Goal: Task Accomplishment & Management: Manage account settings

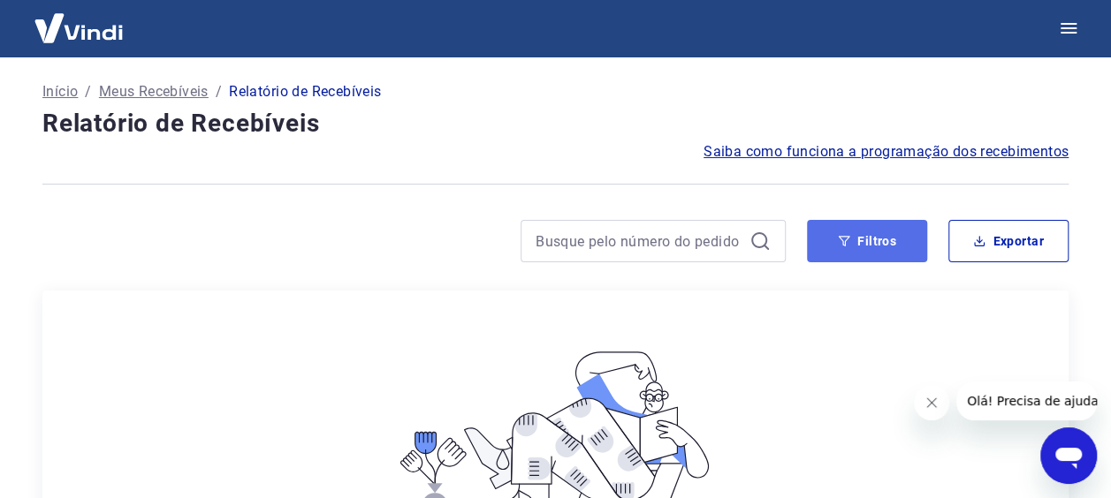
click at [829, 233] on button "Filtros" at bounding box center [867, 241] width 120 height 42
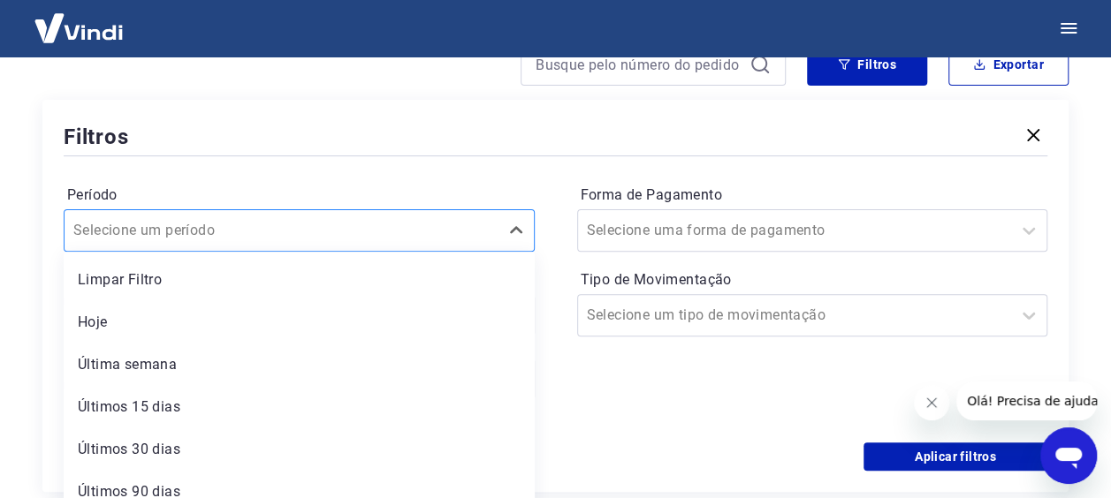
scroll to position [195, 0]
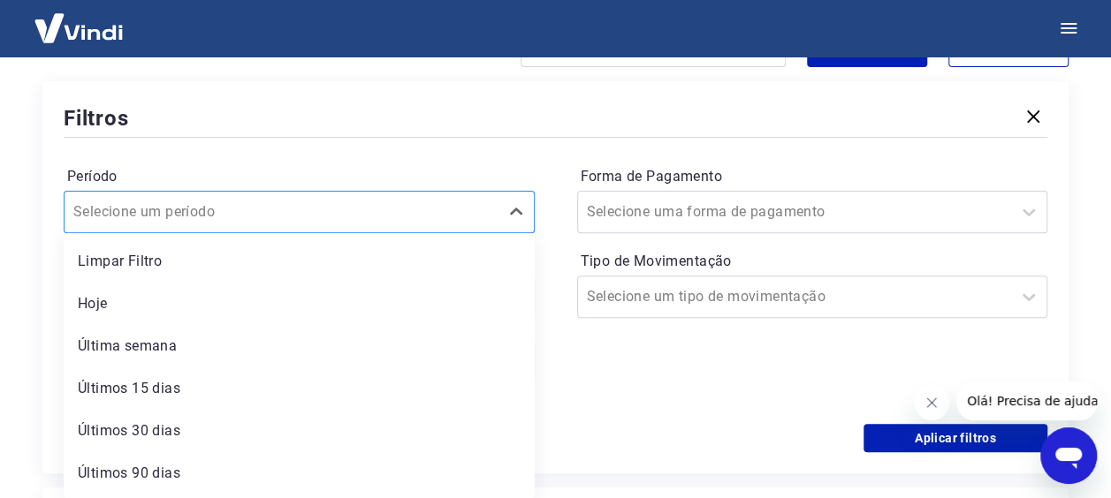
click at [308, 228] on div "Selecione um período" at bounding box center [299, 212] width 471 height 42
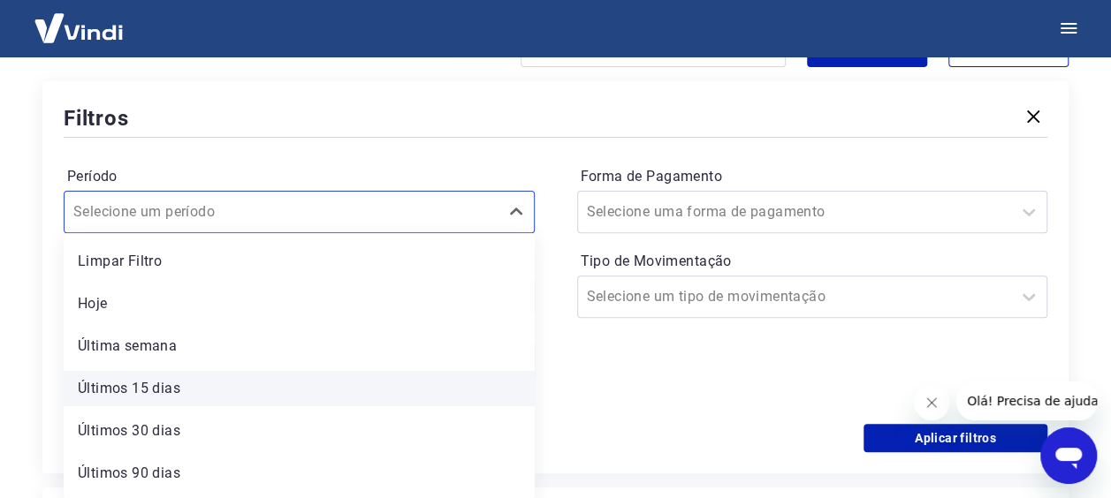
click at [198, 383] on div "Últimos 15 dias" at bounding box center [299, 388] width 471 height 35
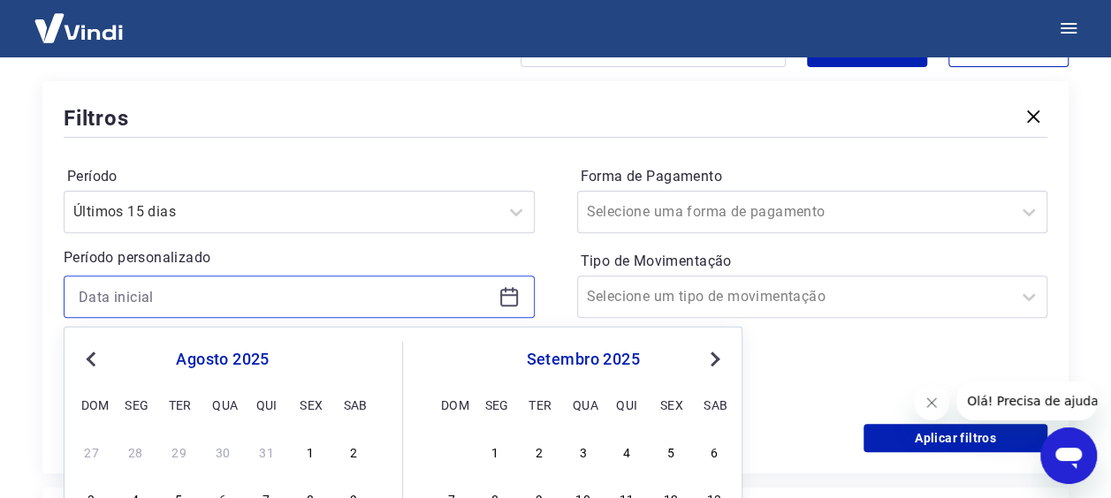
click at [341, 304] on input at bounding box center [285, 297] width 413 height 27
click at [757, 194] on div "Selecione uma forma de pagamento" at bounding box center [812, 212] width 471 height 42
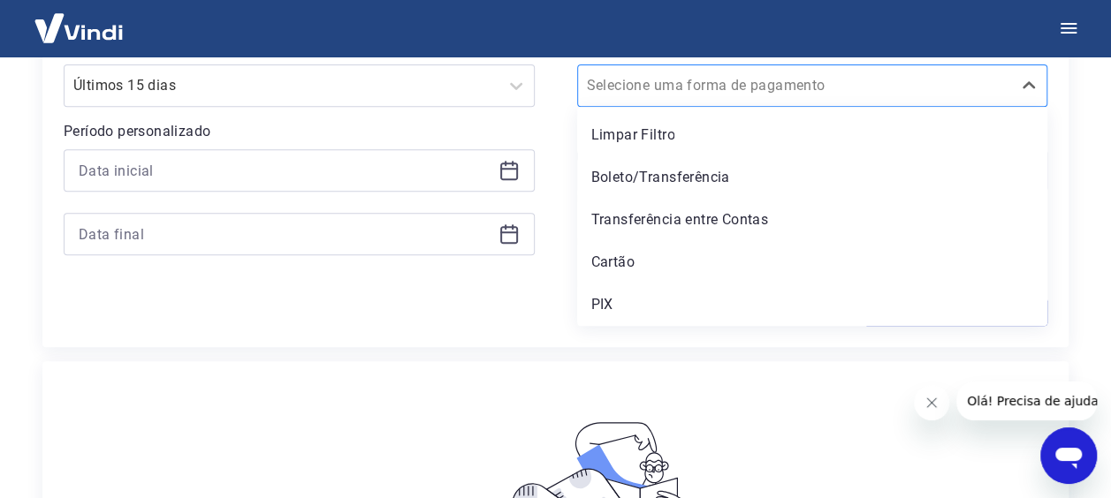
scroll to position [284, 0]
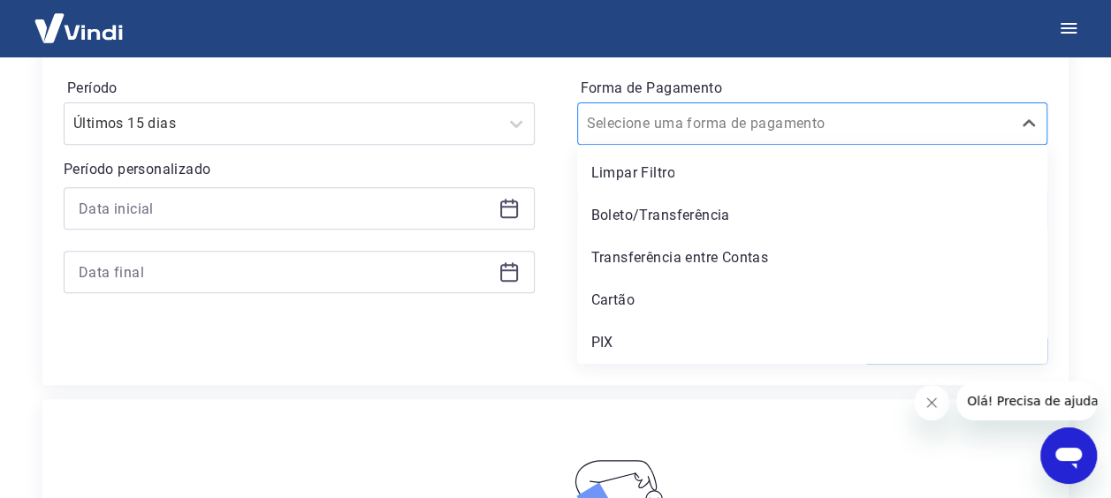
click at [702, 120] on input "Forma de Pagamento" at bounding box center [676, 123] width 179 height 21
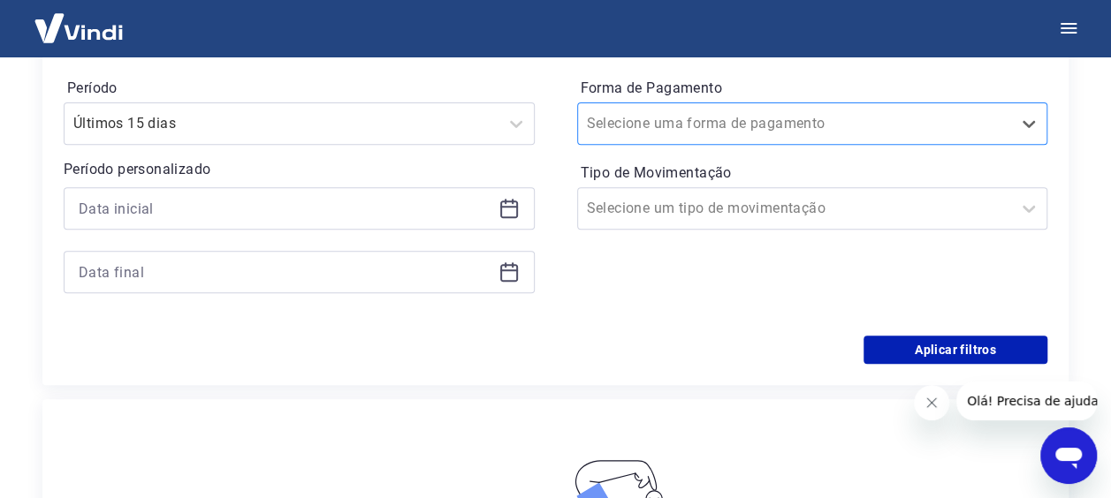
click at [687, 104] on div "Selecione uma forma de pagamento" at bounding box center [812, 124] width 471 height 42
click at [727, 178] on label "Tipo de Movimentação" at bounding box center [813, 173] width 464 height 21
click at [726, 195] on div "Selecione um tipo de movimentação" at bounding box center [795, 209] width 434 height 32
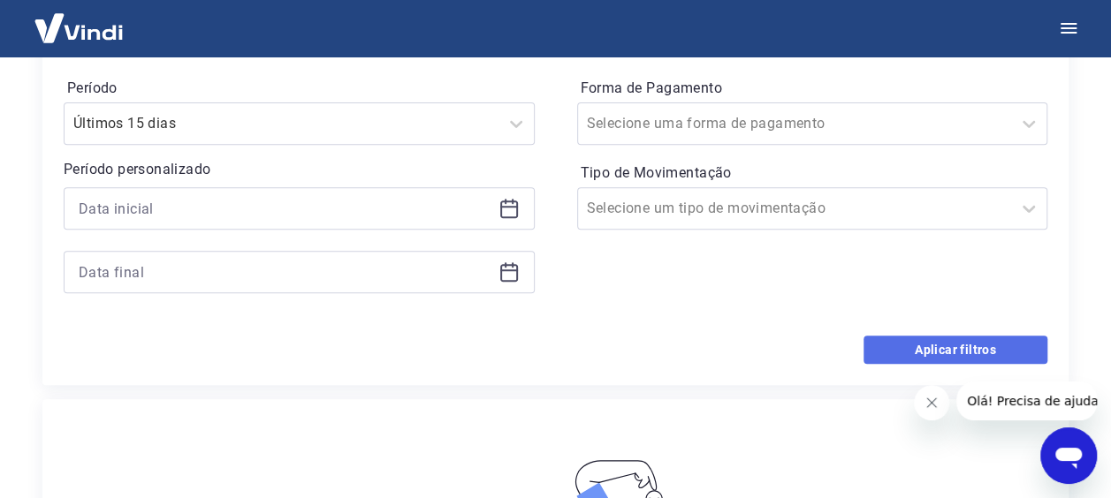
click at [912, 352] on button "Aplicar filtros" at bounding box center [955, 350] width 184 height 28
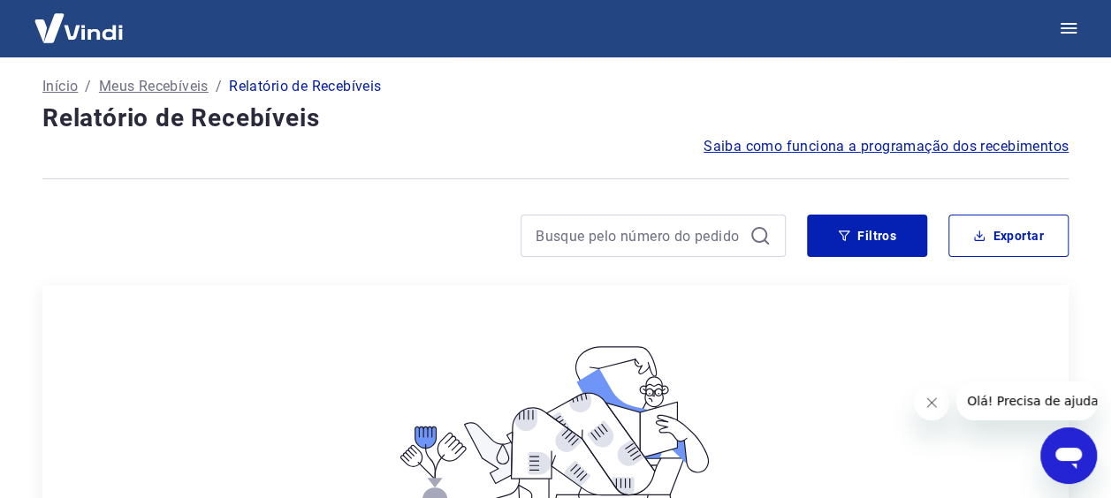
scroll to position [424, 0]
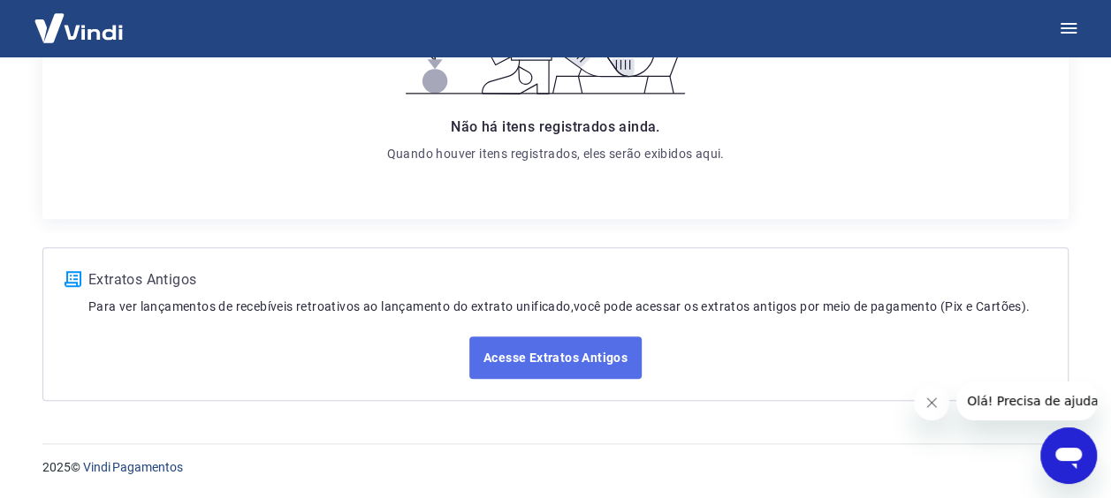
click at [582, 361] on link "Acesse Extratos Antigos" at bounding box center [555, 358] width 172 height 42
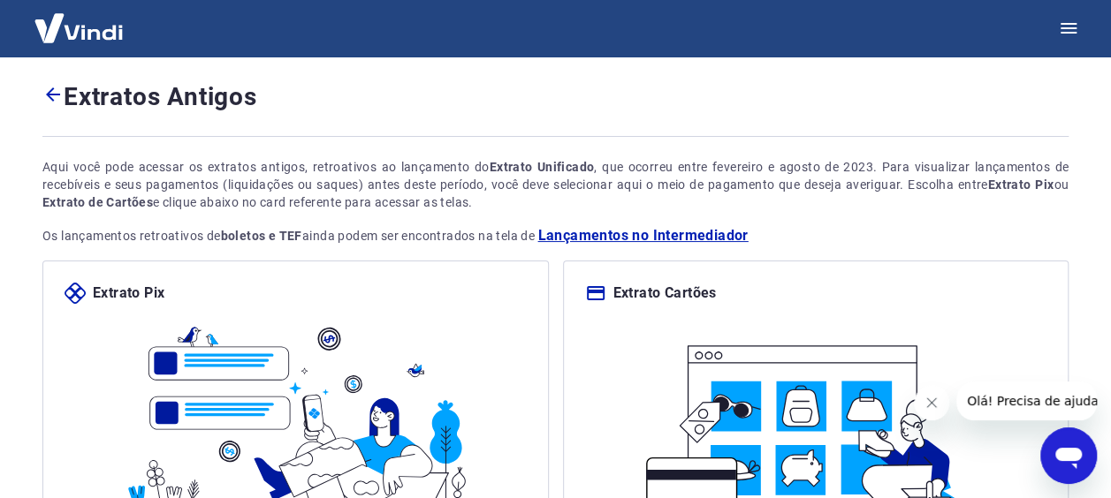
click at [71, 42] on img at bounding box center [78, 28] width 115 height 54
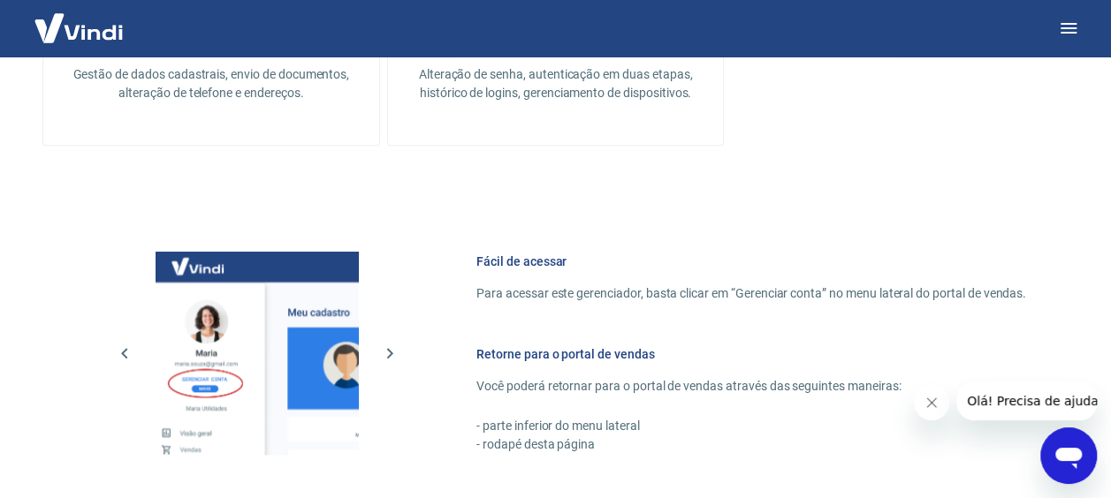
scroll to position [884, 0]
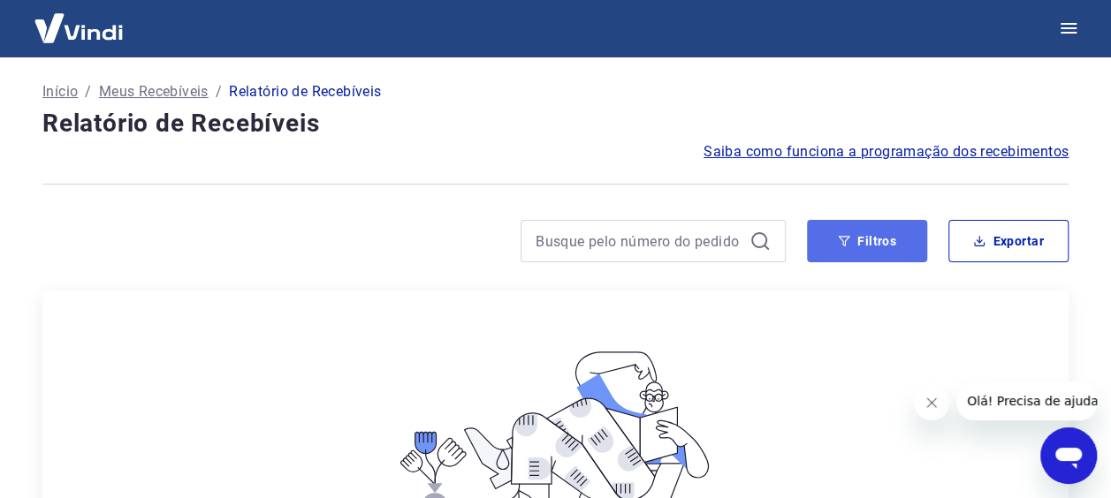
click at [857, 246] on button "Filtros" at bounding box center [867, 241] width 120 height 42
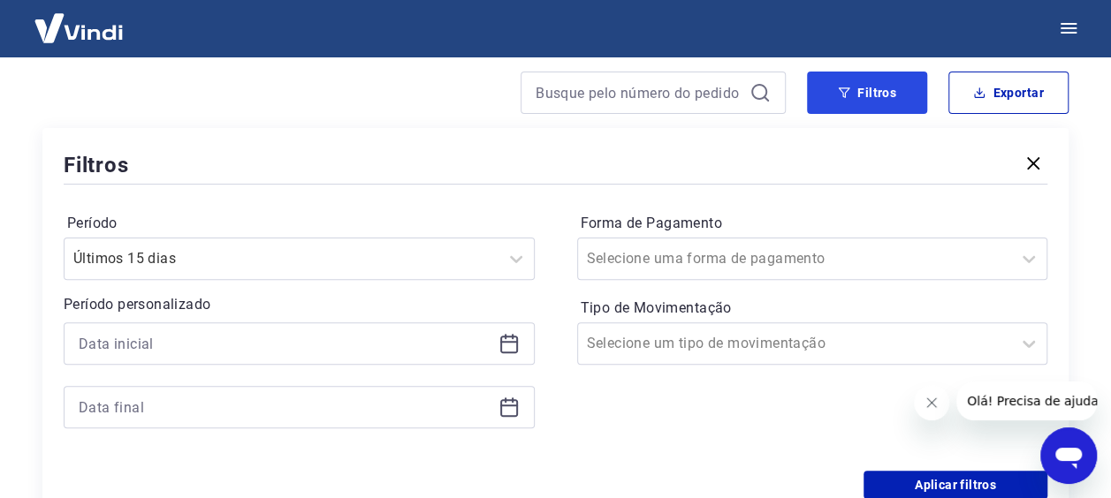
scroll to position [177, 0]
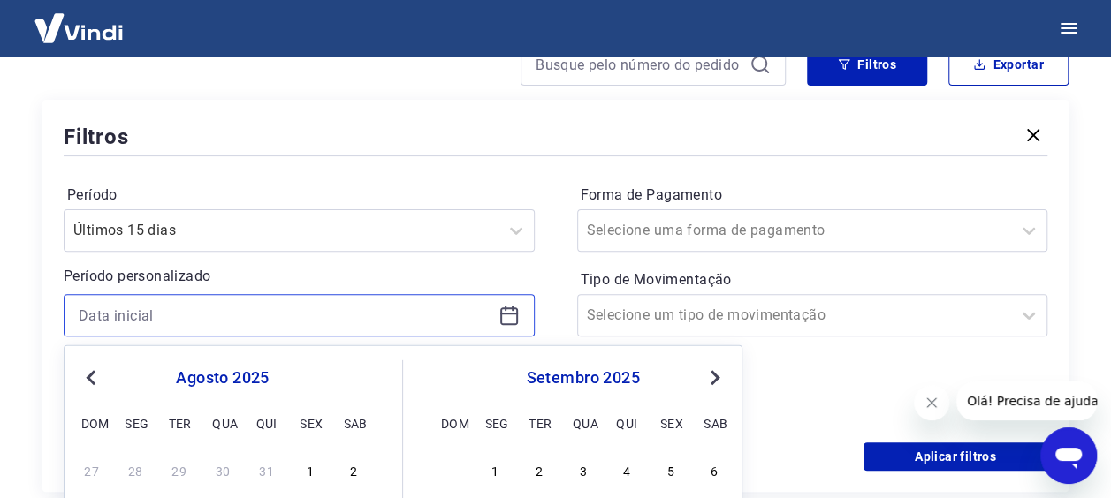
click at [314, 319] on input at bounding box center [285, 315] width 413 height 27
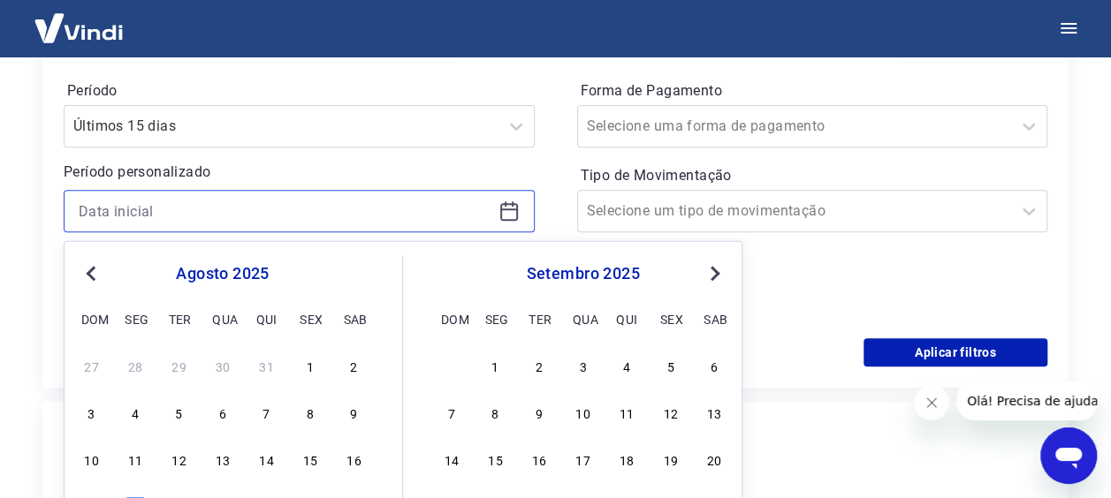
scroll to position [354, 0]
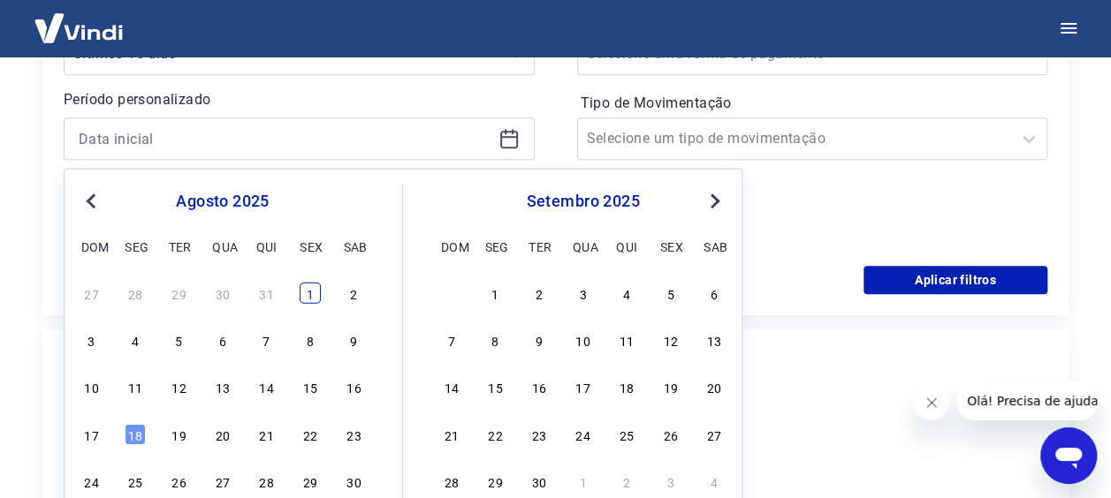
click at [316, 287] on div "1" at bounding box center [310, 293] width 21 height 21
type input "01/08/2025"
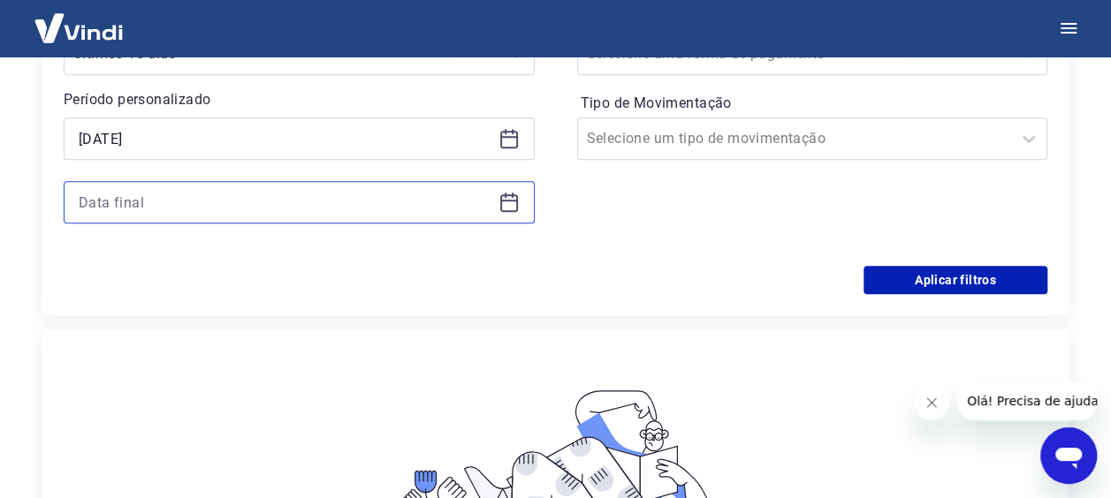
click at [252, 202] on input at bounding box center [285, 202] width 413 height 27
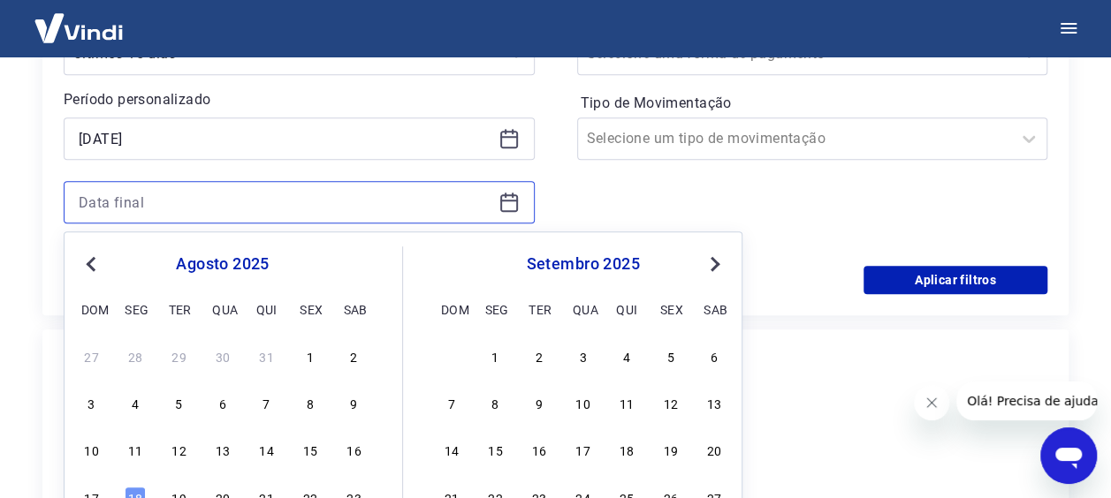
scroll to position [442, 0]
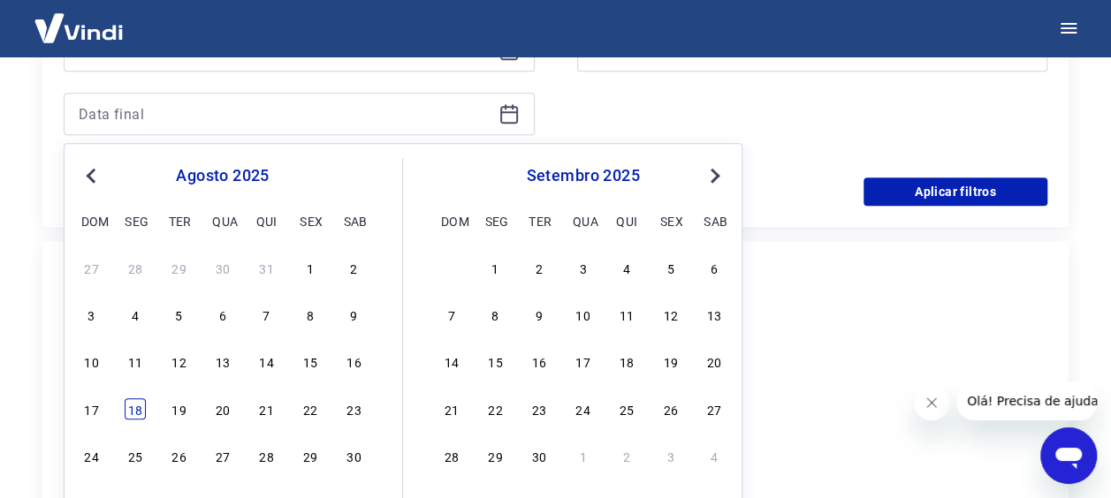
click at [137, 409] on div "18" at bounding box center [135, 409] width 21 height 21
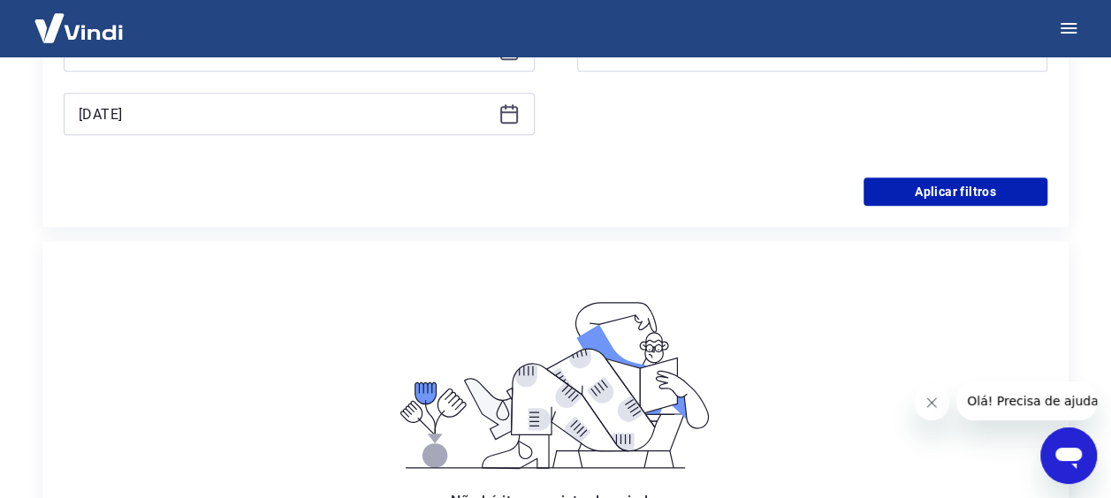
type input "18/08/2025"
click at [977, 179] on button "Aplicar filtros" at bounding box center [955, 192] width 184 height 28
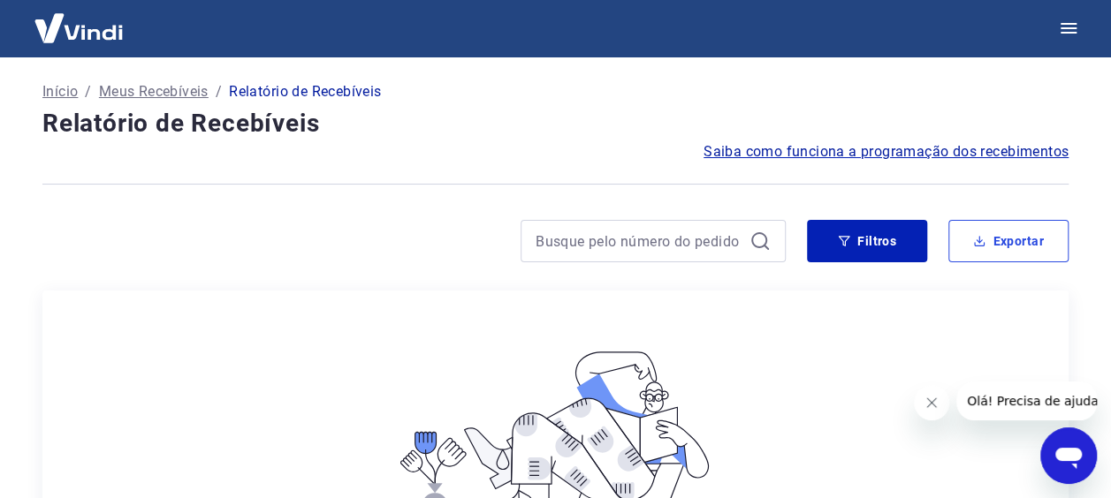
click at [977, 240] on icon "button" at bounding box center [979, 241] width 12 height 12
type input "01/08/2025"
type input "18/08/2025"
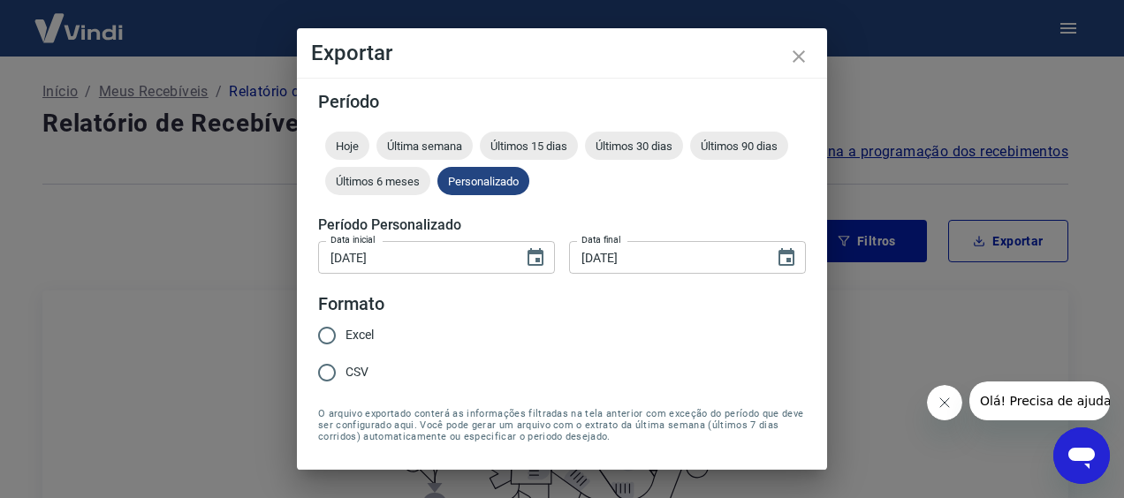
click at [356, 334] on span "Excel" at bounding box center [360, 335] width 28 height 19
click at [346, 334] on input "Excel" at bounding box center [326, 335] width 37 height 37
radio input "true"
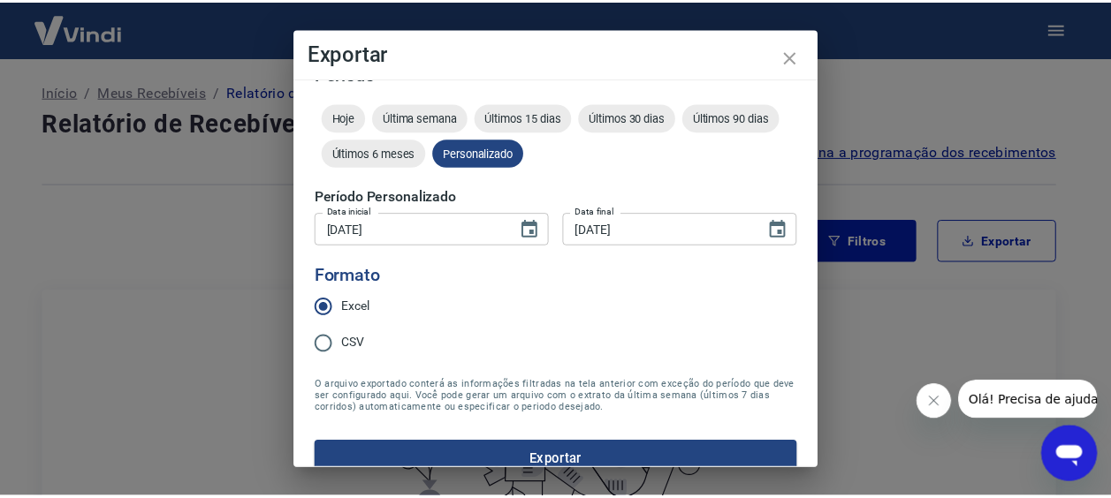
scroll to position [52, 0]
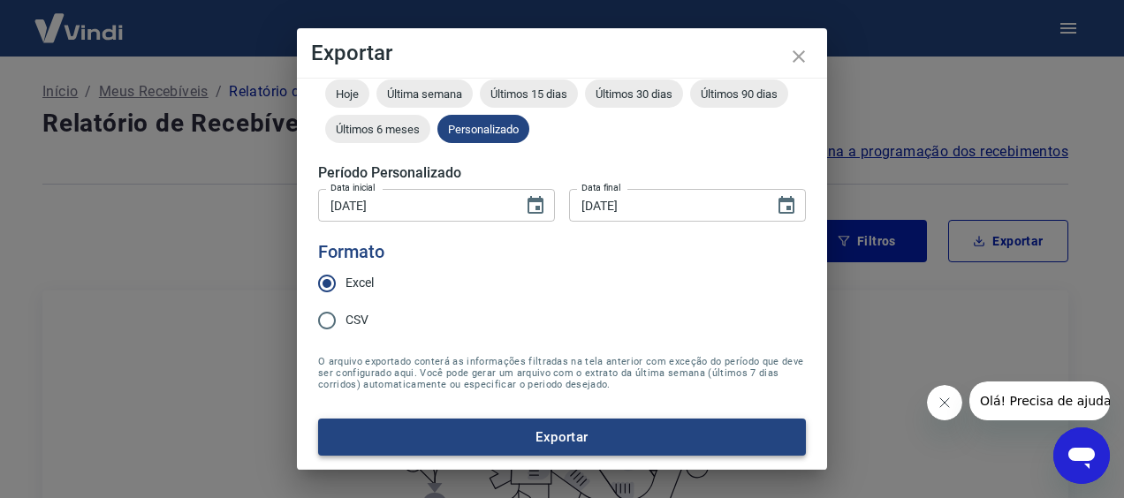
click at [640, 424] on button "Exportar" at bounding box center [562, 437] width 488 height 37
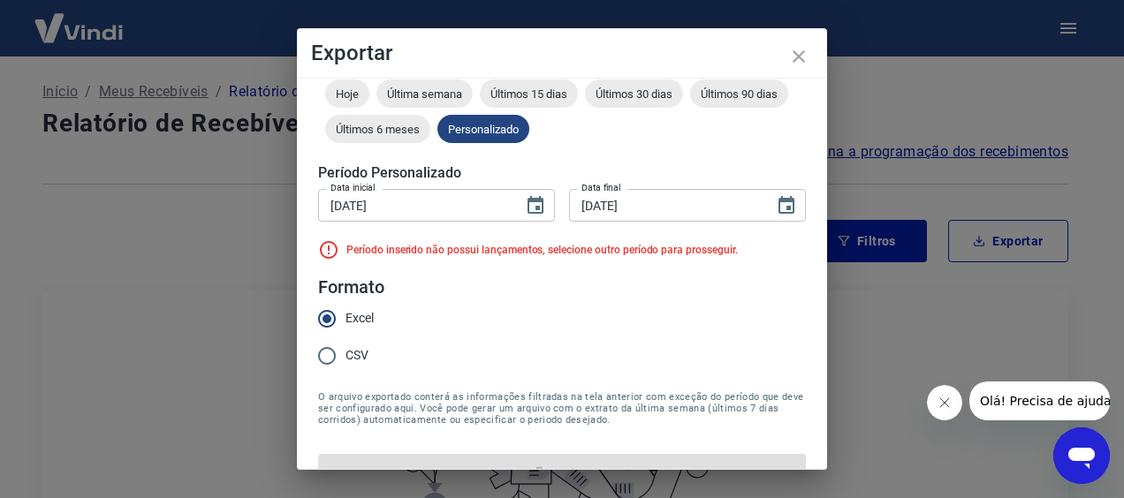
drag, startPoint x: 805, startPoint y: 58, endPoint x: 714, endPoint y: 83, distance: 94.3
click at [805, 57] on icon "close" at bounding box center [798, 56] width 21 height 21
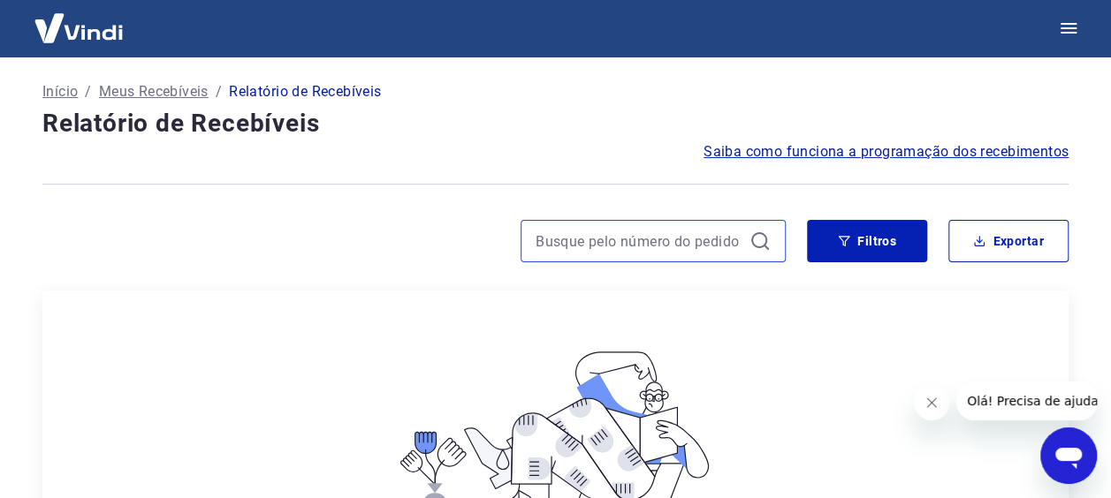
click at [669, 238] on input at bounding box center [639, 241] width 207 height 27
click at [895, 154] on span "Saiba como funciona a programação dos recebimentos" at bounding box center [885, 151] width 365 height 21
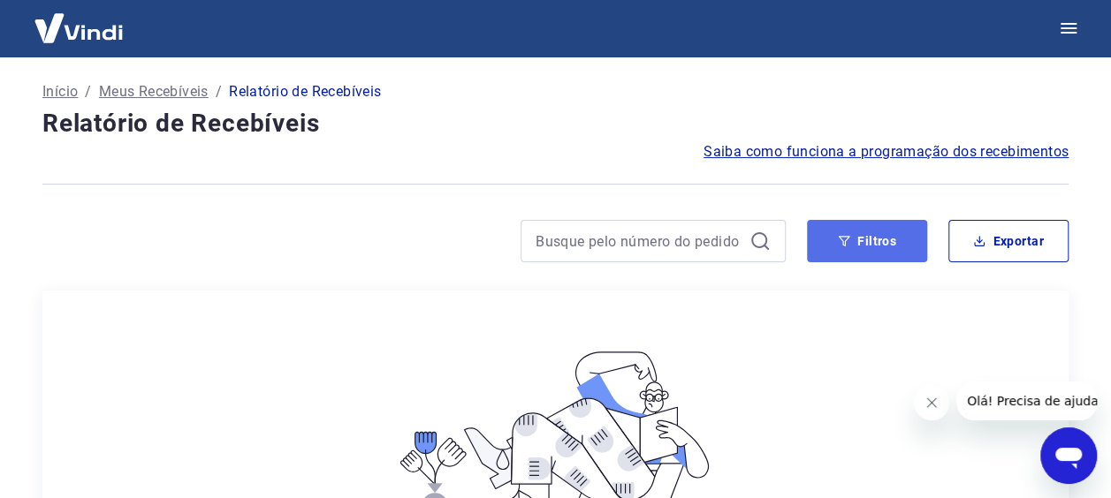
click at [864, 240] on button "Filtros" at bounding box center [867, 241] width 120 height 42
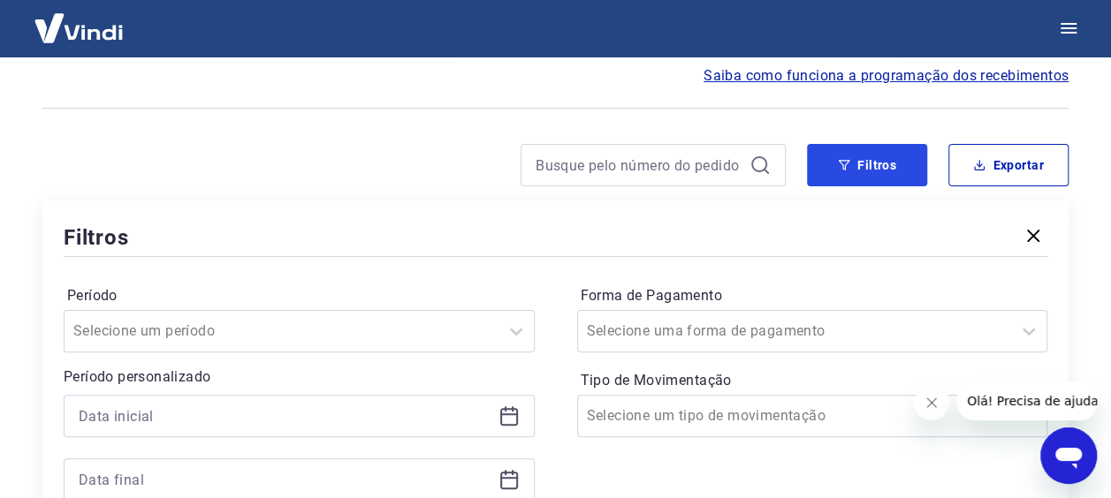
scroll to position [265, 0]
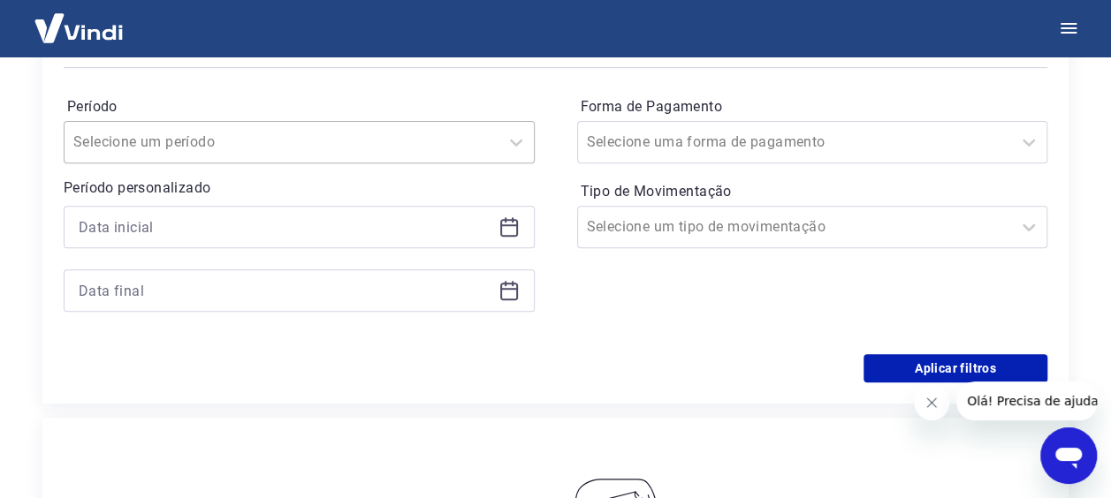
click at [246, 148] on div at bounding box center [281, 142] width 416 height 25
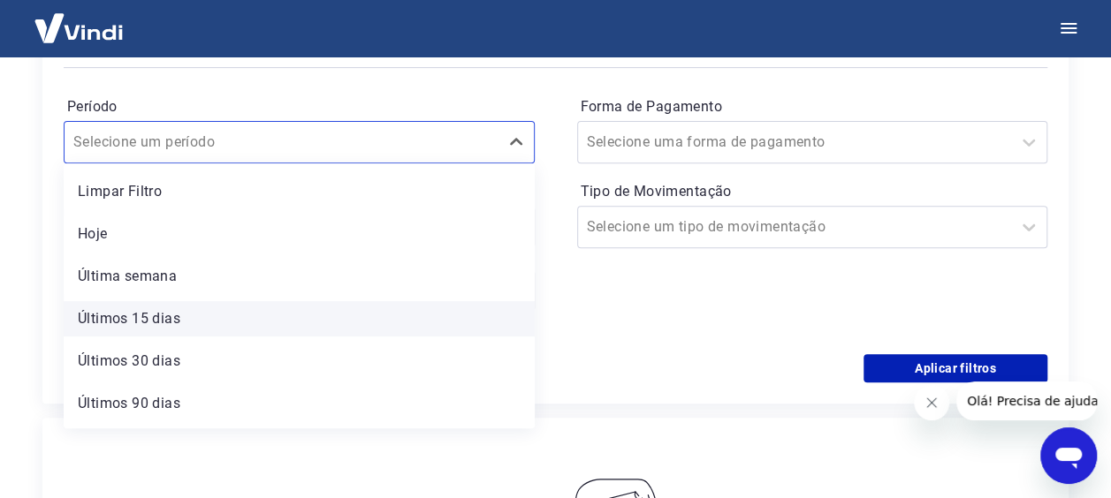
click at [171, 321] on div "Últimos 15 dias" at bounding box center [299, 318] width 471 height 35
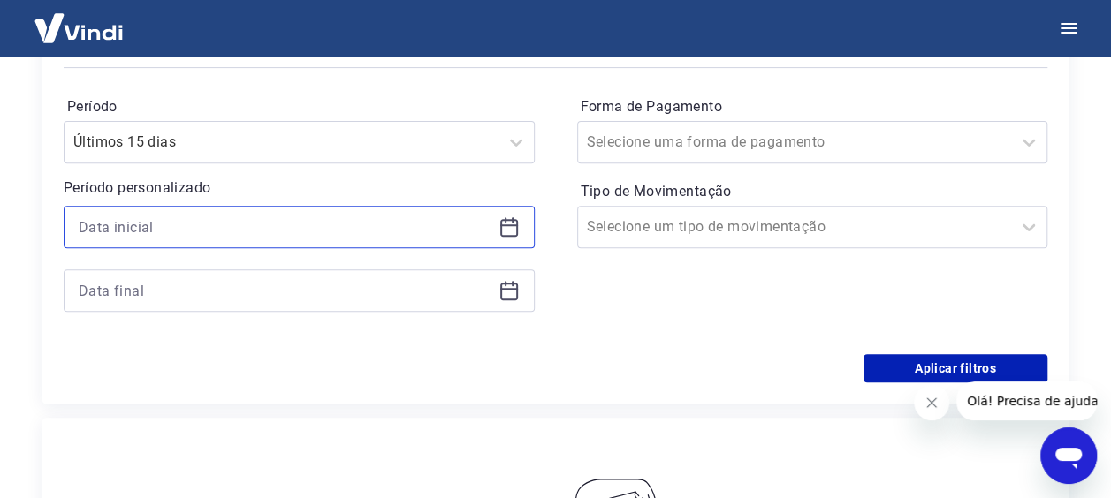
click at [210, 226] on input at bounding box center [285, 227] width 413 height 27
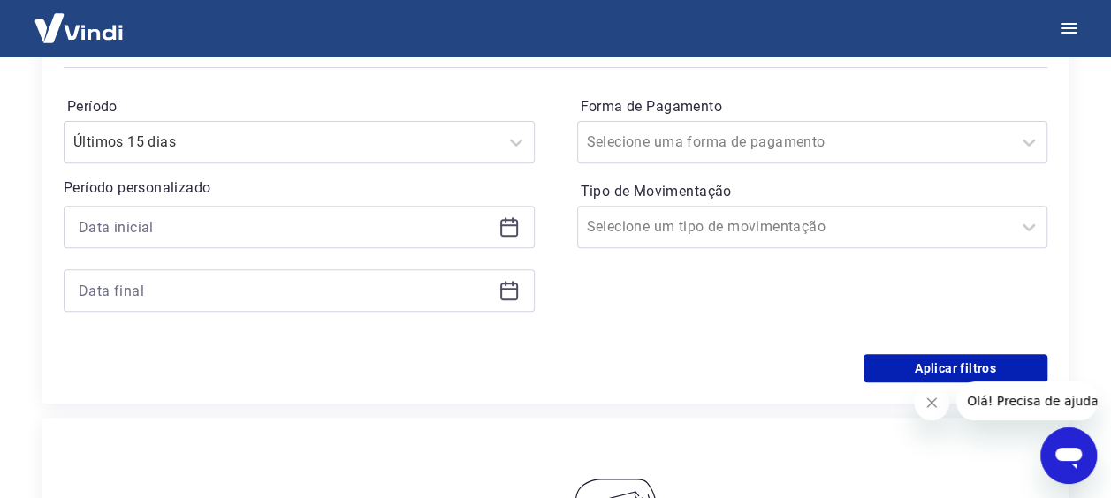
click at [314, 203] on div "Período personalizado" at bounding box center [299, 245] width 471 height 134
click at [725, 147] on input "Forma de Pagamento" at bounding box center [676, 142] width 179 height 21
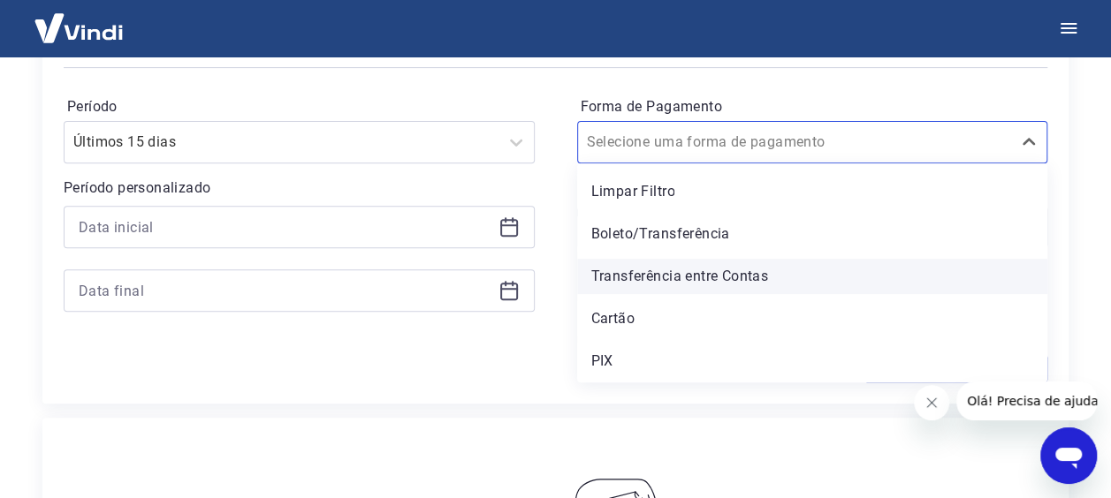
click at [688, 281] on div "Transferência entre Contas" at bounding box center [812, 276] width 471 height 35
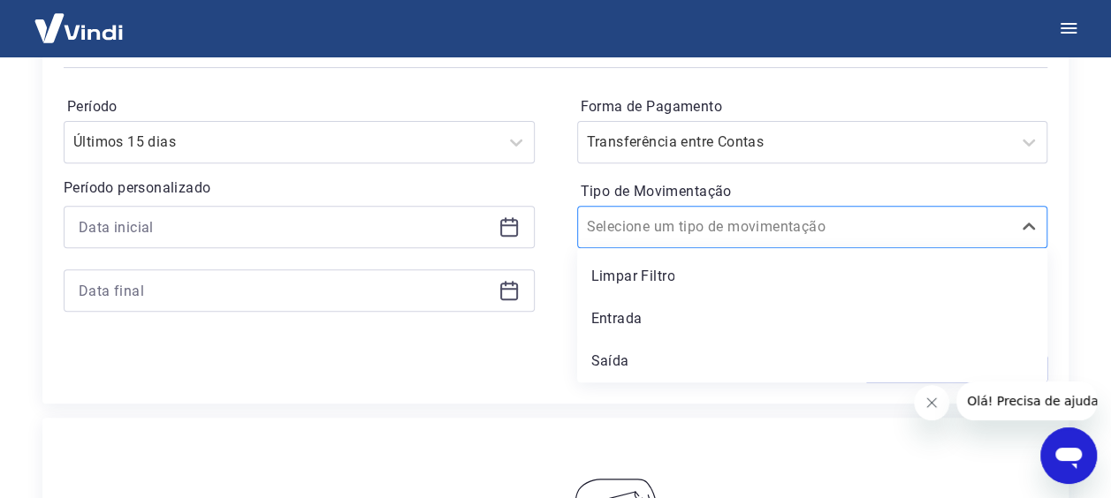
click at [702, 236] on input "Tipo de Movimentação" at bounding box center [676, 227] width 179 height 21
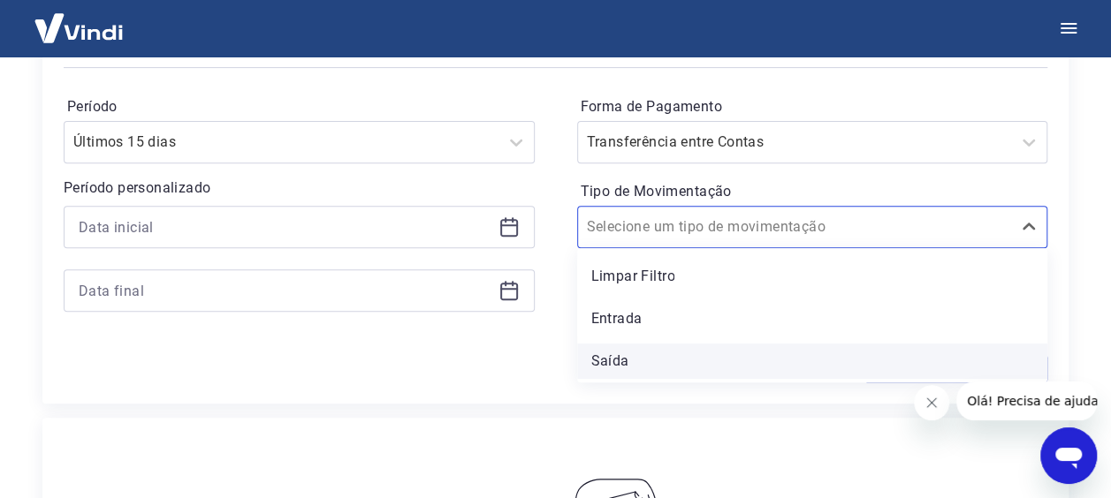
click at [656, 360] on div "Saída" at bounding box center [812, 361] width 471 height 35
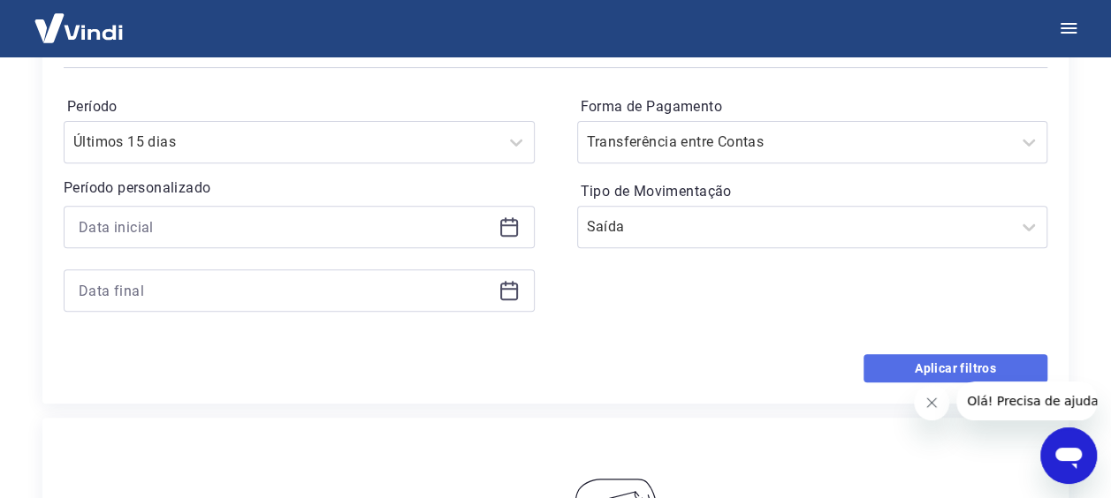
click at [965, 362] on button "Aplicar filtros" at bounding box center [955, 368] width 184 height 28
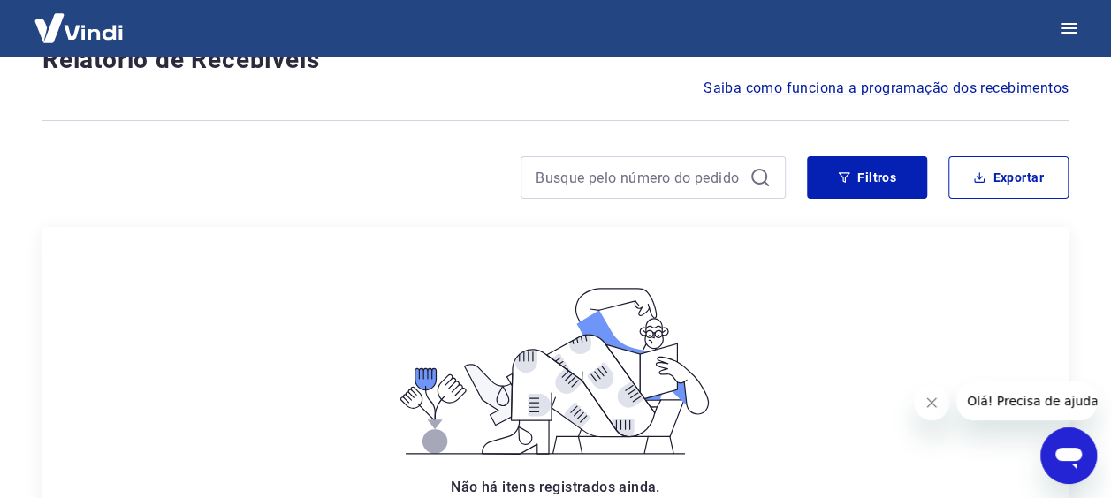
scroll to position [265, 0]
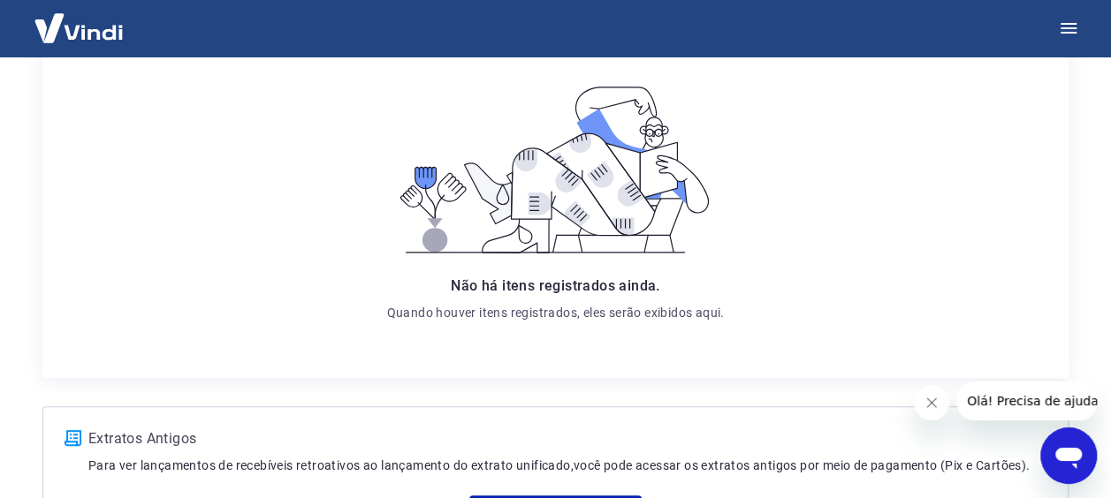
click at [1058, 457] on icon "Open messaging window" at bounding box center [1068, 458] width 27 height 21
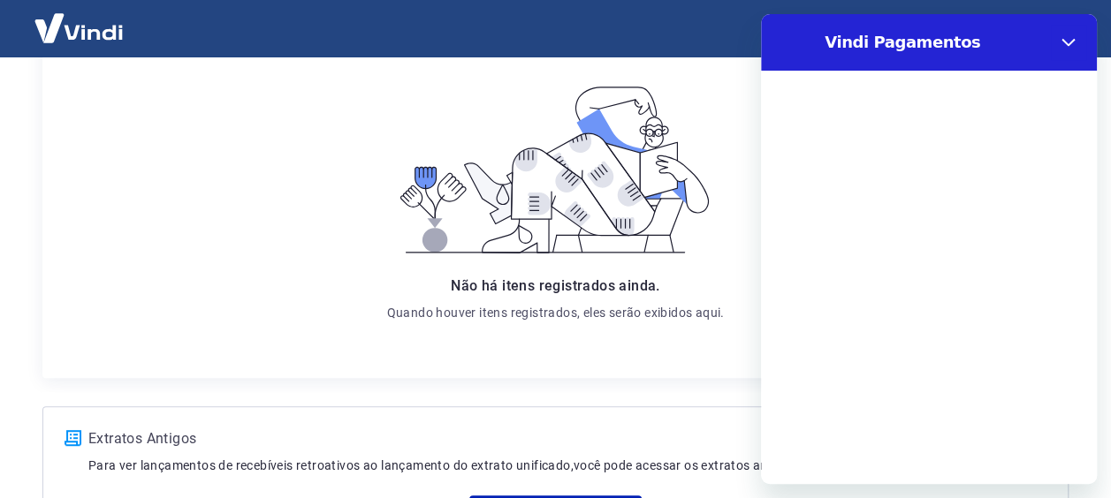
scroll to position [0, 0]
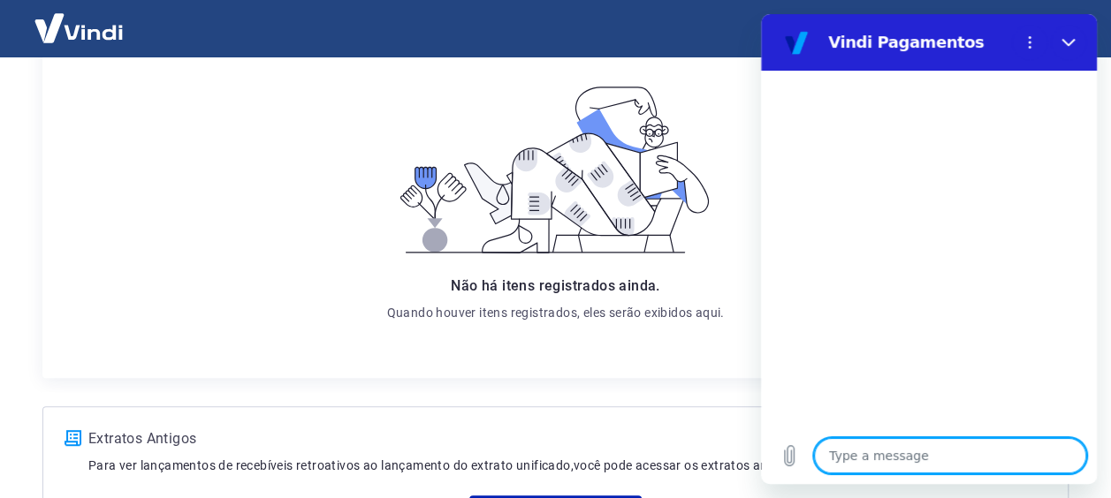
type textarea "O"
type textarea "x"
type textarea "Ol"
type textarea "x"
type textarea "Olá"
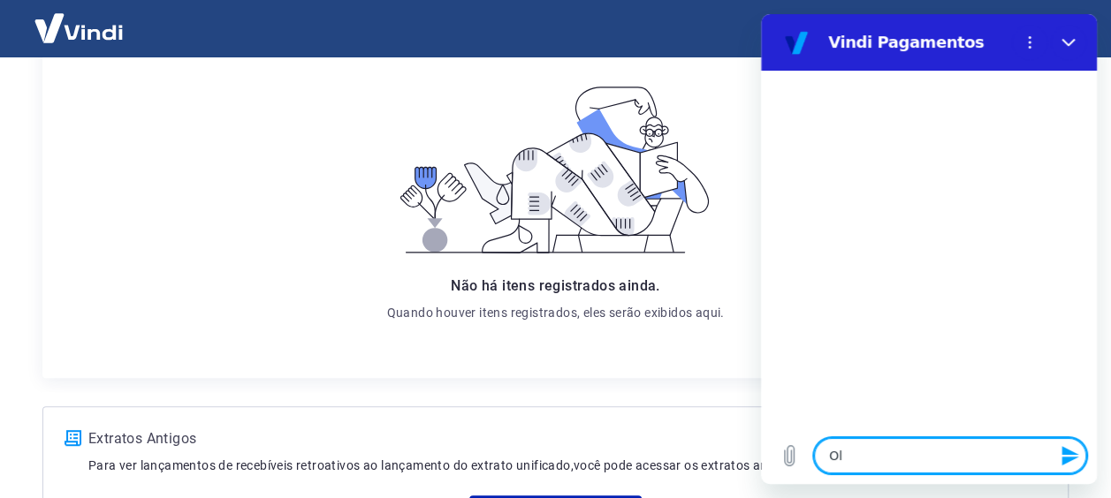
type textarea "x"
click at [1034, 42] on icon "Options menu" at bounding box center [1030, 42] width 14 height 14
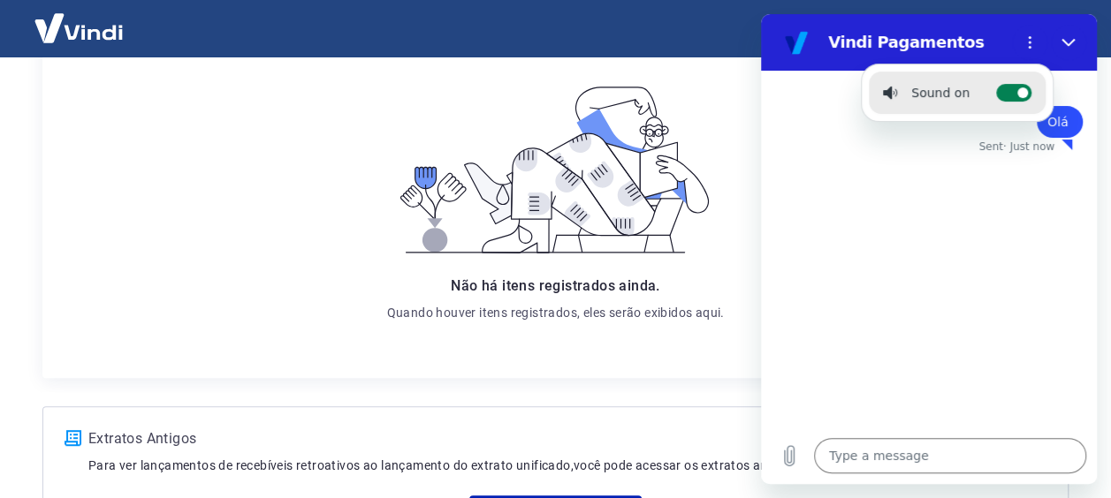
click at [1015, 98] on icon at bounding box center [1022, 93] width 14 height 14
click at [1012, 98] on input "Toggle sound notifications" at bounding box center [1013, 93] width 35 height 18
checkbox input "false"
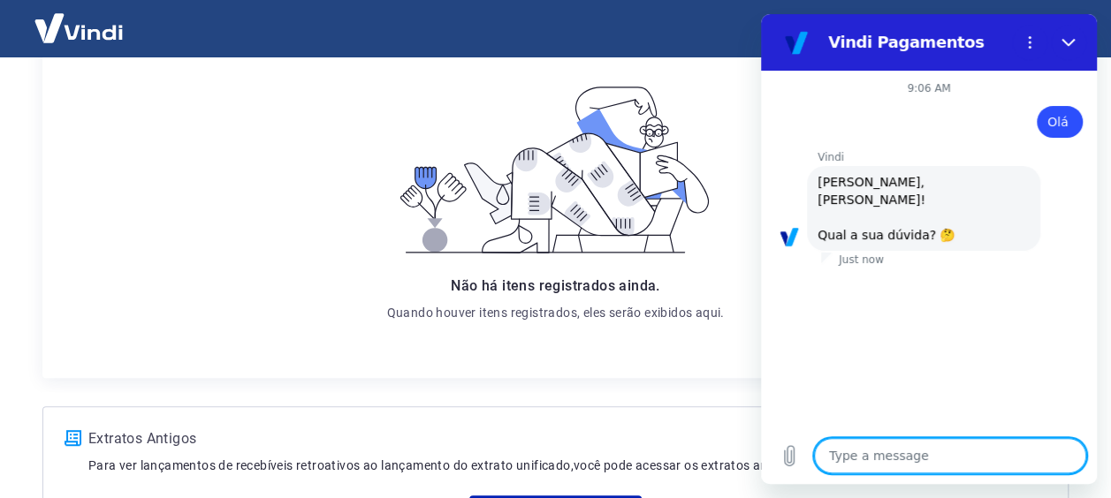
click at [981, 253] on div "Just now" at bounding box center [959, 260] width 276 height 14
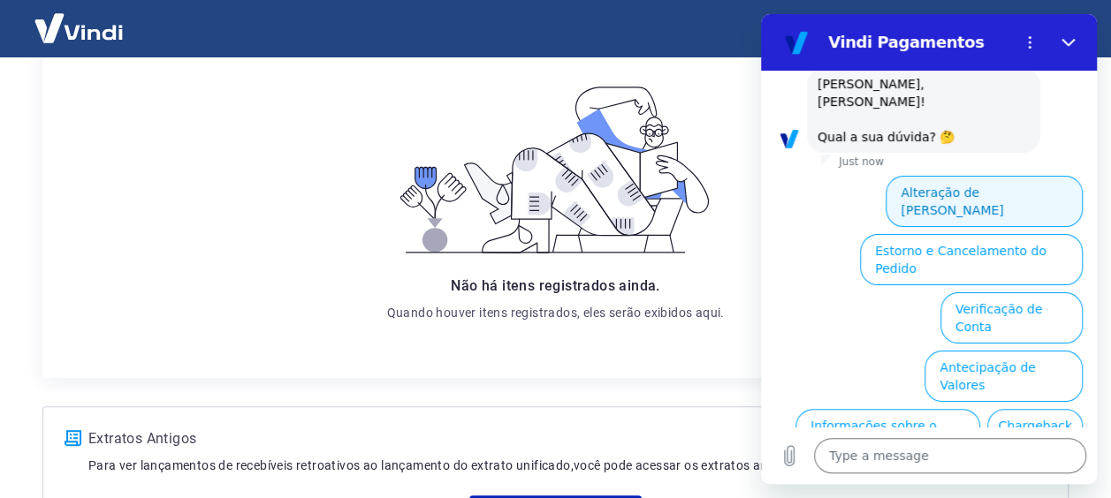
scroll to position [185, 0]
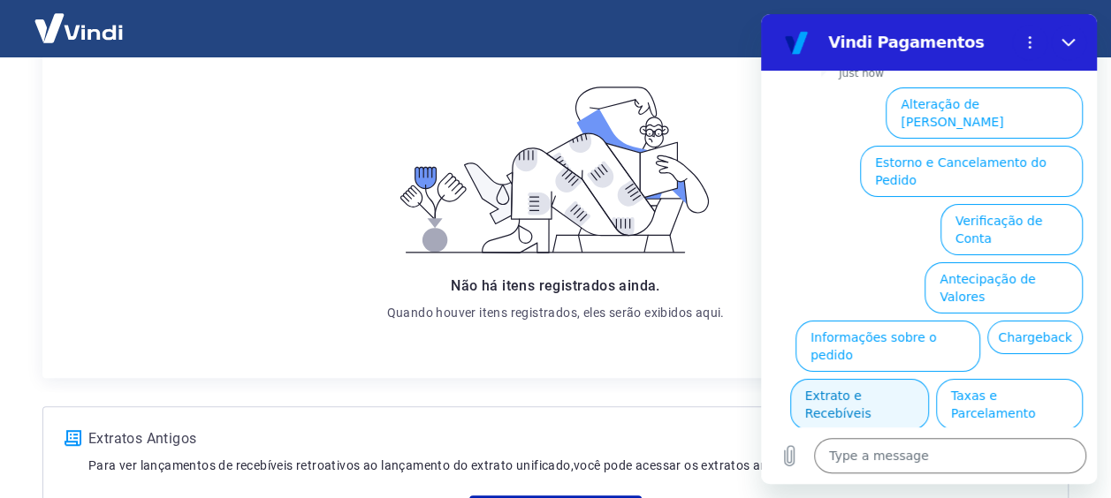
click at [929, 379] on button "Extrato e Recebíveis" at bounding box center [859, 404] width 139 height 51
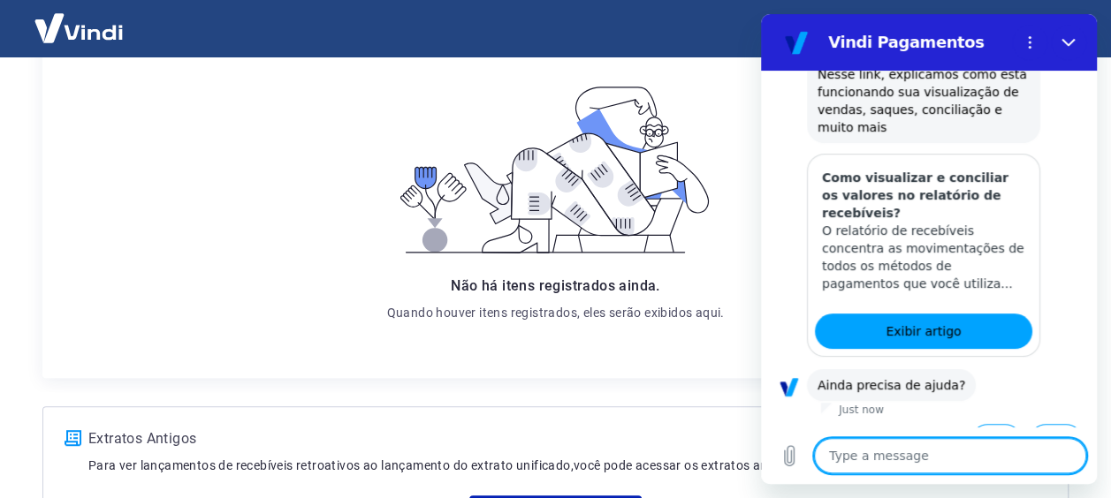
scroll to position [346, 0]
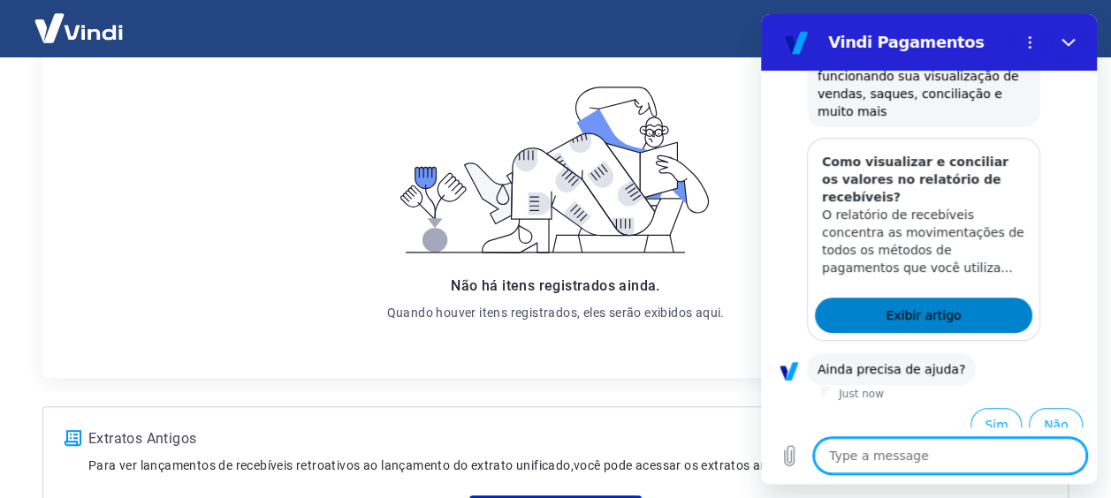
click at [980, 306] on link "Exibir artigo" at bounding box center [923, 315] width 217 height 35
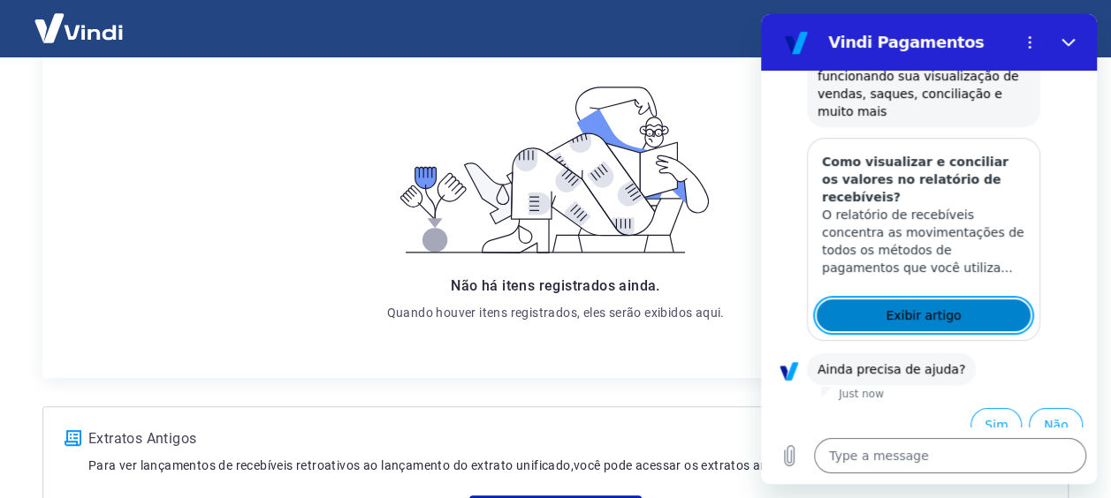
click at [959, 302] on link "Exibir artigo" at bounding box center [923, 315] width 217 height 35
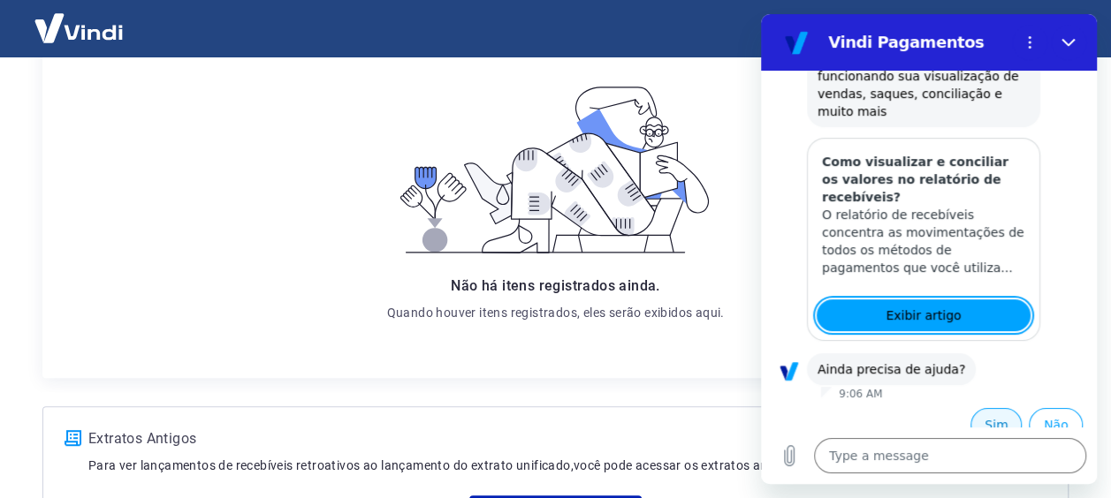
click at [987, 412] on button "Sim" at bounding box center [995, 425] width 51 height 34
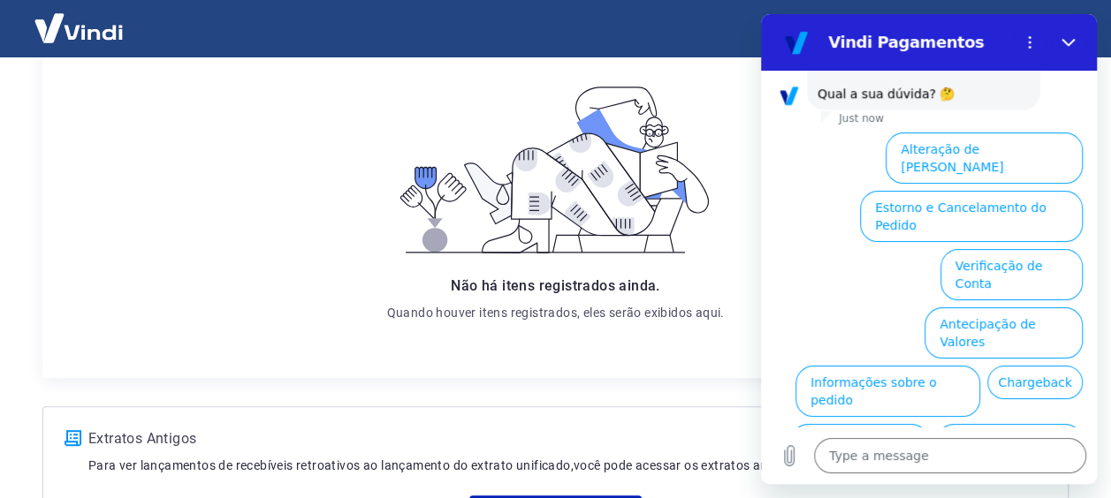
scroll to position [802, 0]
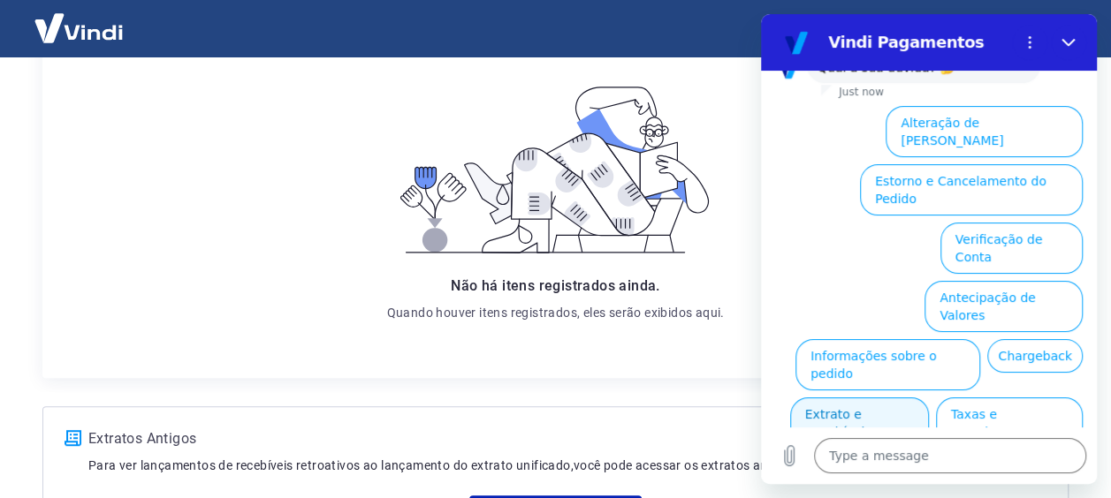
click at [929, 398] on button "Extrato e Recebíveis" at bounding box center [859, 423] width 139 height 51
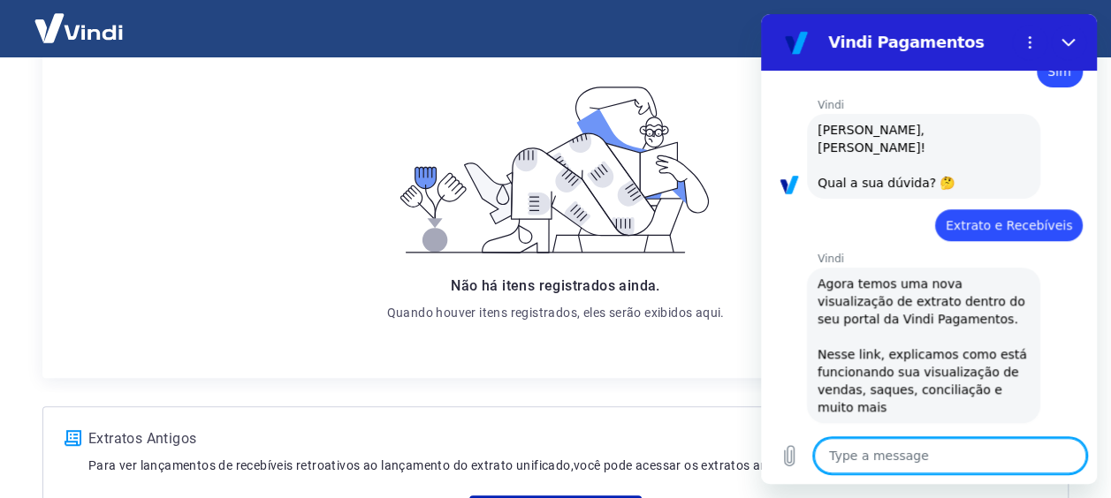
scroll to position [964, 0]
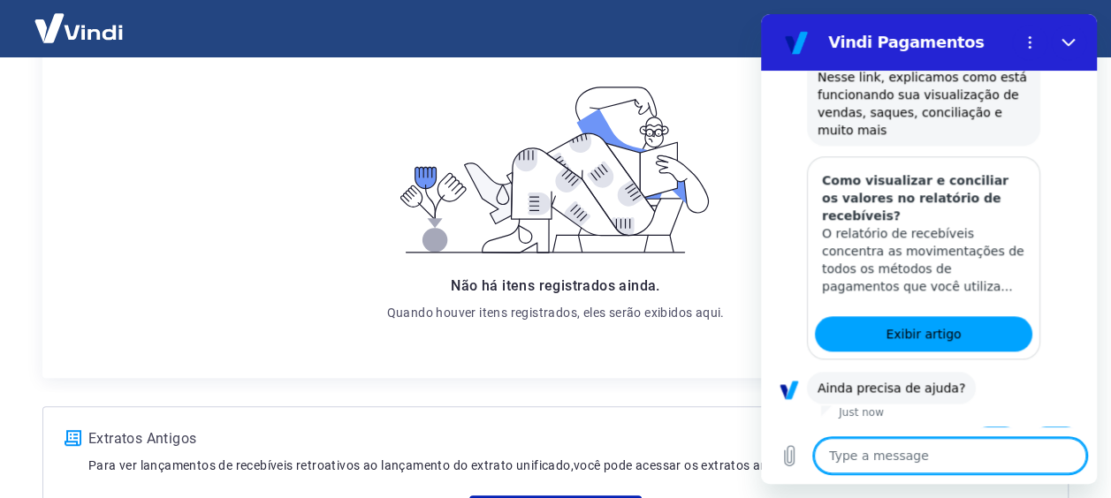
click at [982, 427] on button "Sim" at bounding box center [995, 444] width 51 height 34
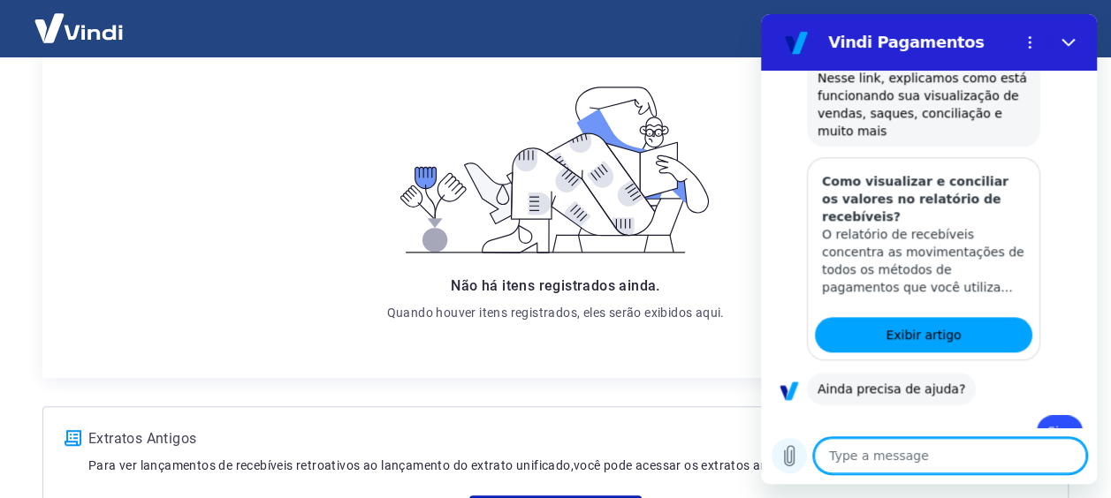
scroll to position [967, 0]
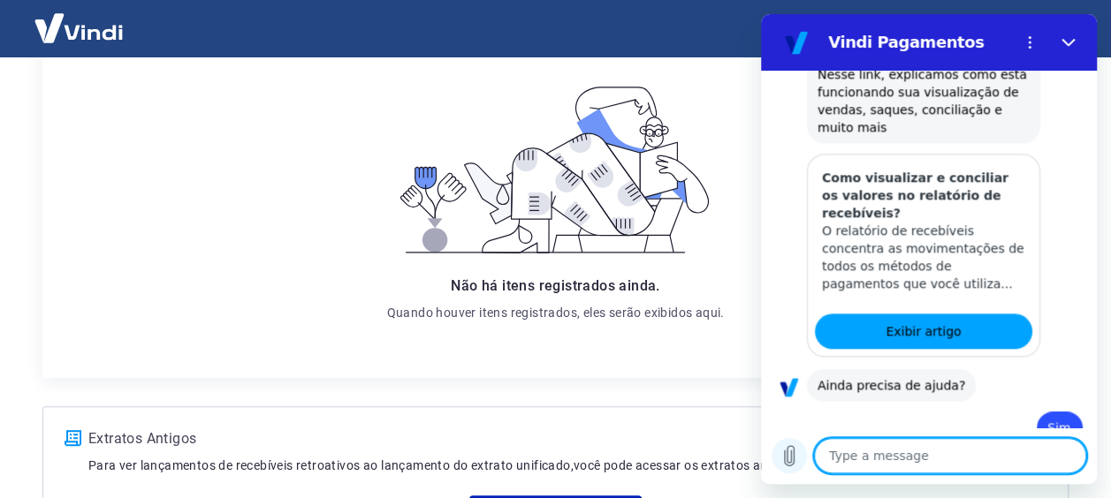
type textarea "x"
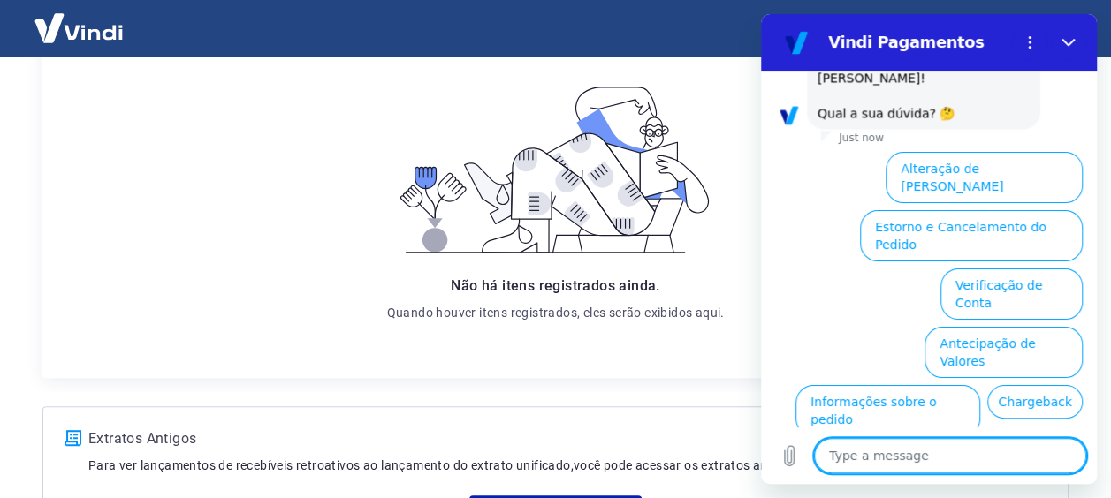
scroll to position [1421, 0]
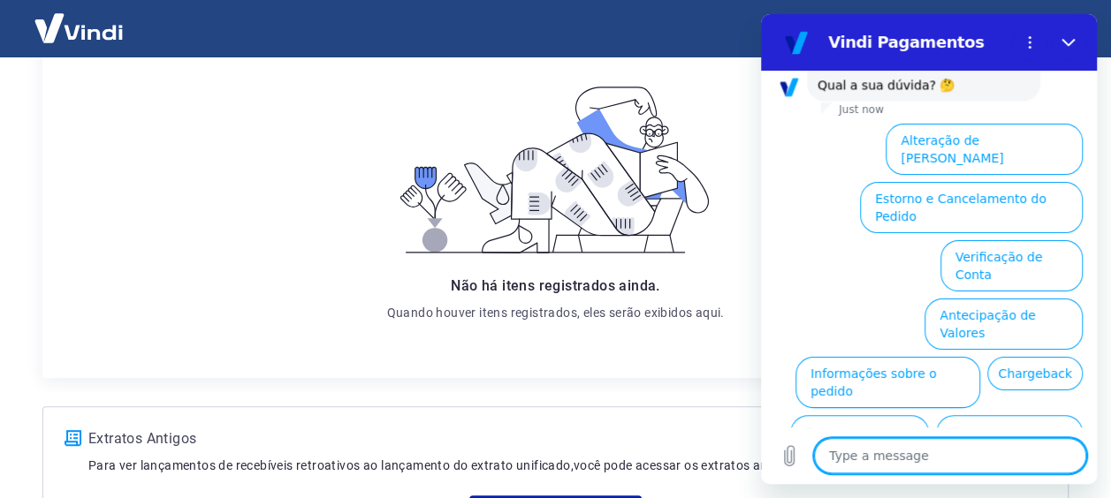
click at [888, 451] on textarea at bounding box center [950, 455] width 272 height 35
type textarea "F"
type textarea "x"
type textarea "Fa"
type textarea "x"
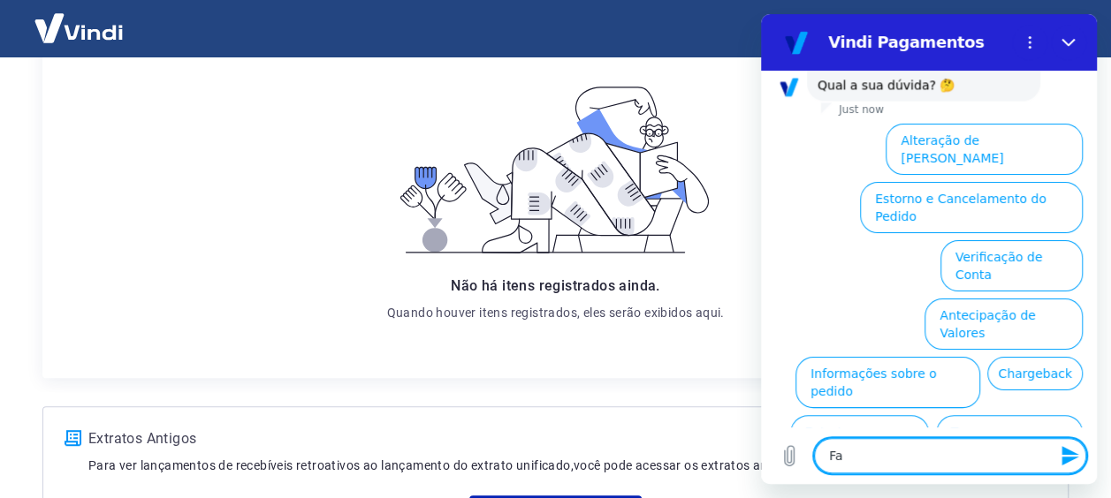
type textarea "Fal"
type textarea "x"
type textarea "Fala"
type textarea "x"
type textarea "Falar"
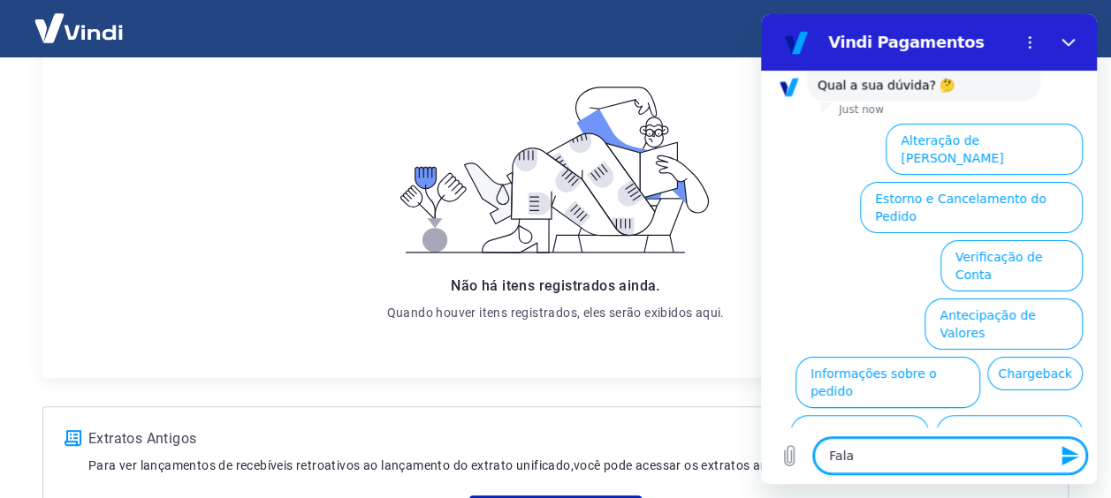
type textarea "x"
type textarea "Falar"
type textarea "x"
type textarea "Falar c"
type textarea "x"
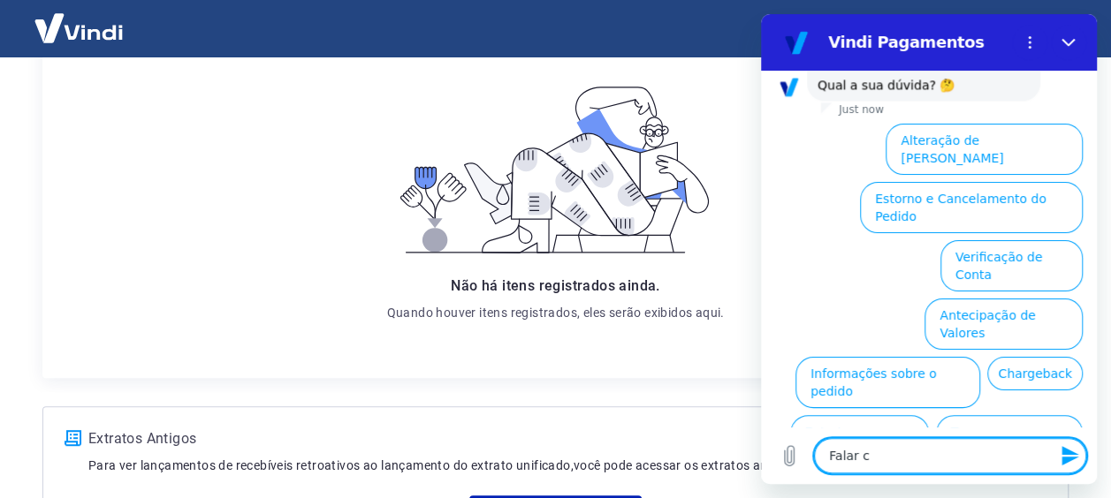
type textarea "Falar co"
type textarea "x"
type textarea "Falar com"
type textarea "x"
type textarea "Falar com"
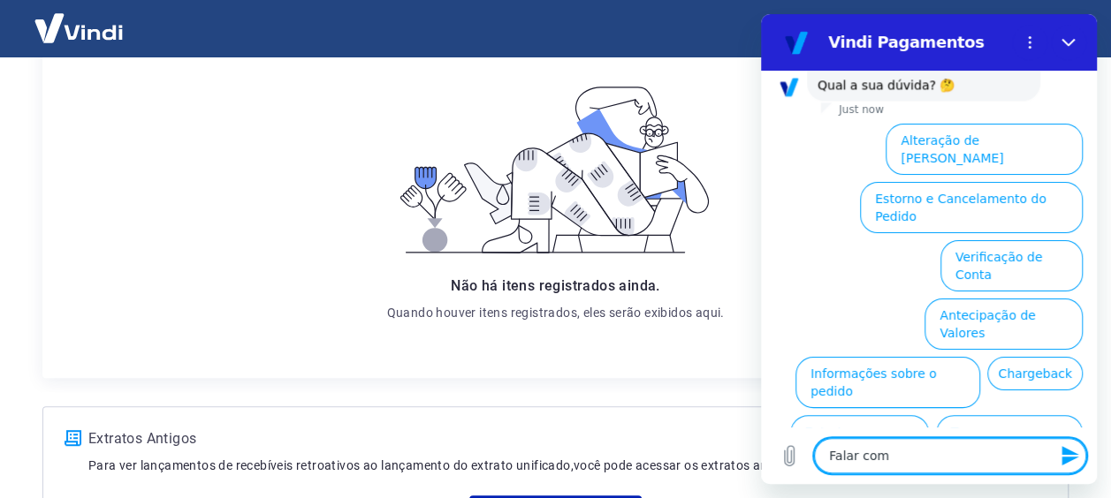
type textarea "x"
type textarea "Falar com a"
type textarea "x"
type textarea "Falar com at"
type textarea "x"
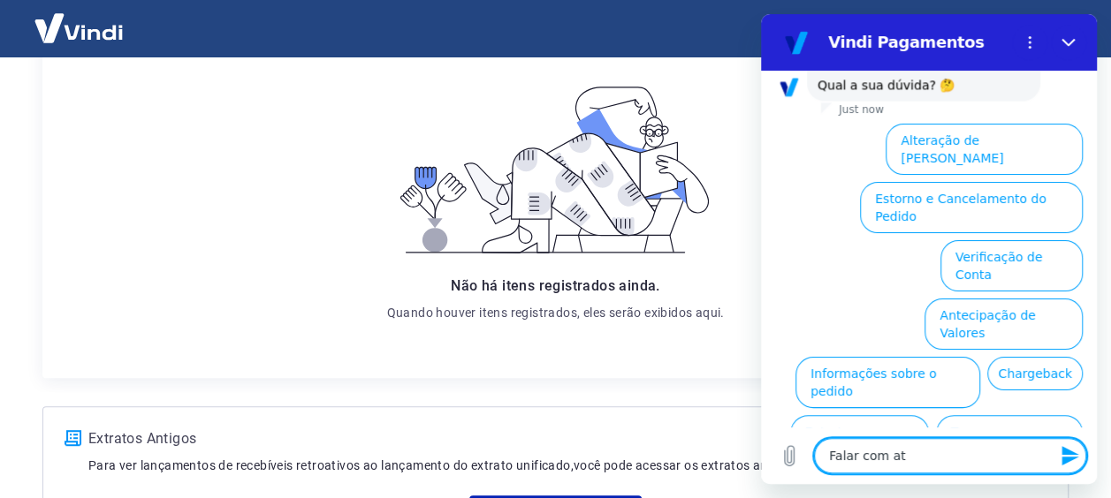
type textarea "Falar com ate"
type textarea "x"
type textarea "Falar com aten"
type textarea "x"
type textarea "Falar com atend"
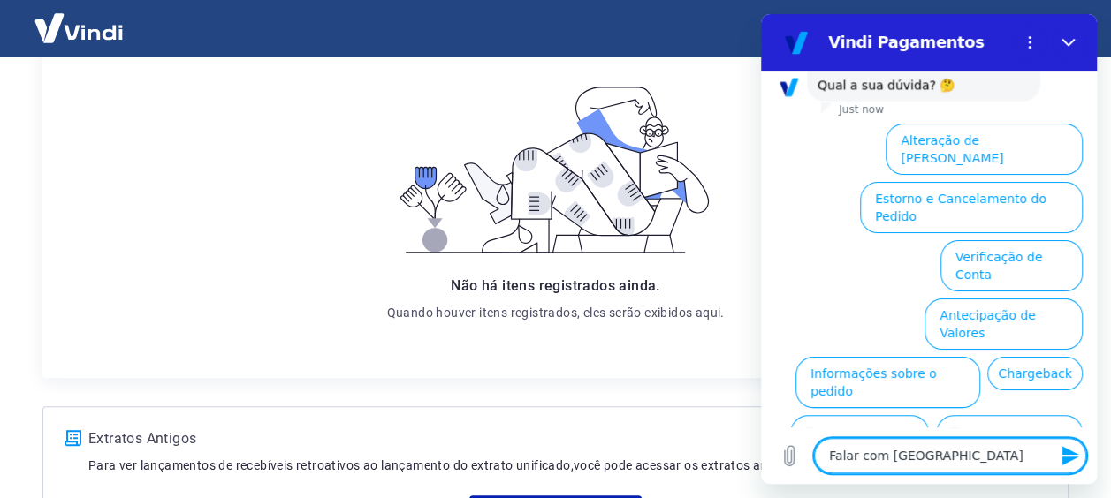
type textarea "x"
type textarea "Falar com atende"
type textarea "x"
type textarea "Falar com atenden"
type textarea "x"
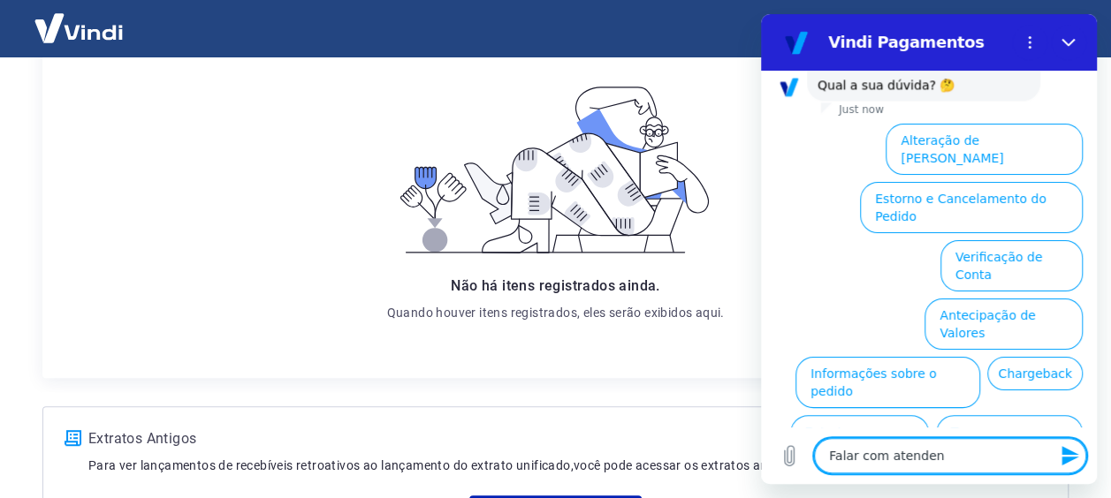
type textarea "Falar com atendent"
type textarea "x"
type textarea "Falar com atendente"
type textarea "x"
type textarea "Falar com atendente"
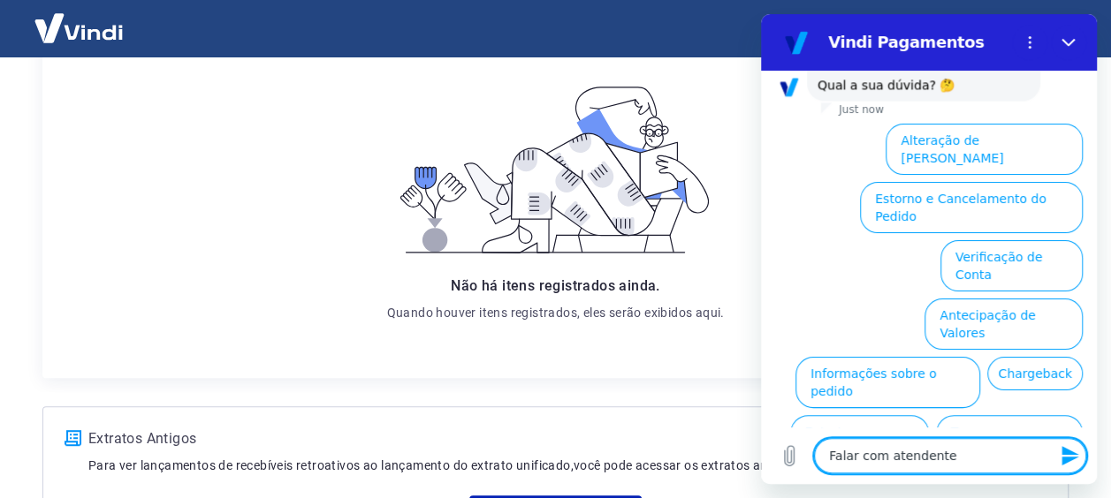
type textarea "x"
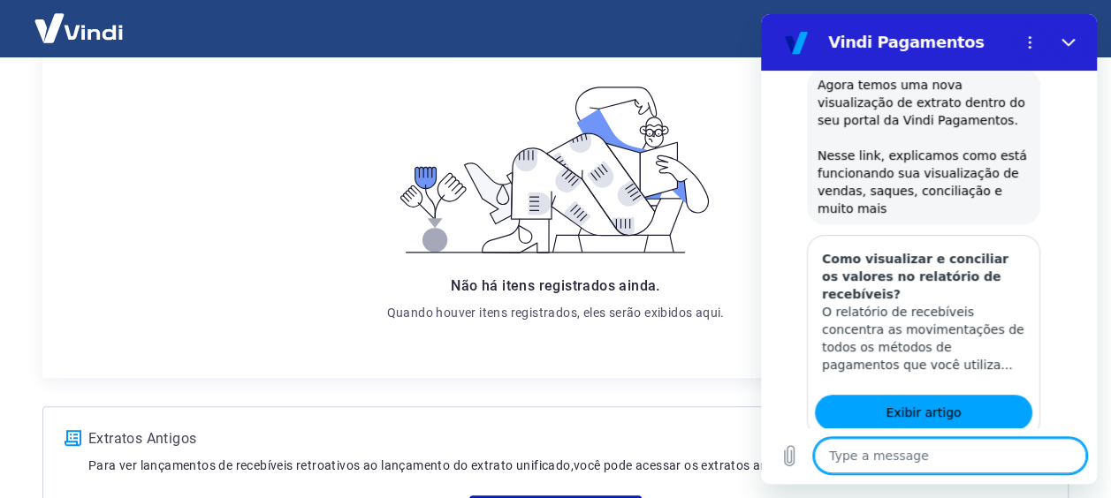
scroll to position [0, 0]
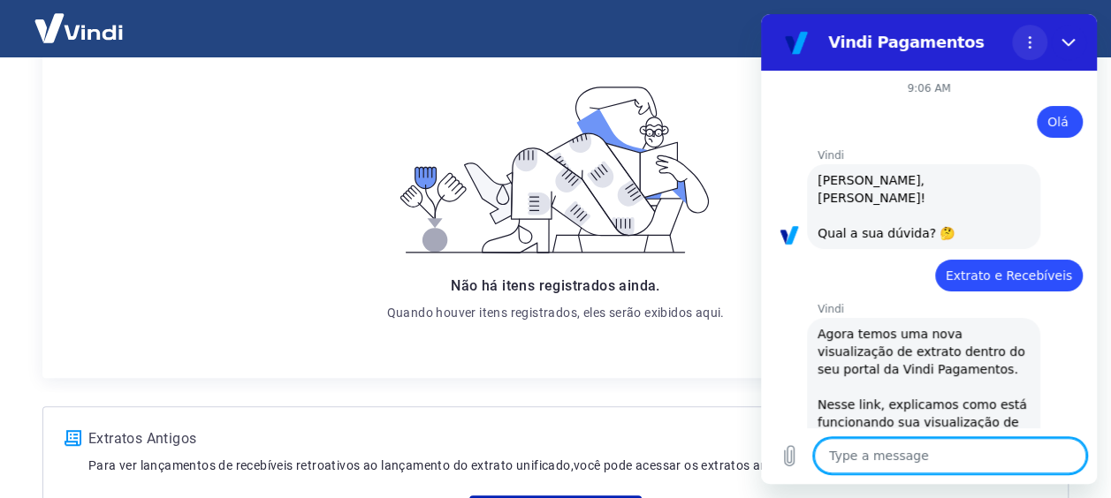
click at [1033, 39] on icon "Options menu" at bounding box center [1030, 42] width 14 height 14
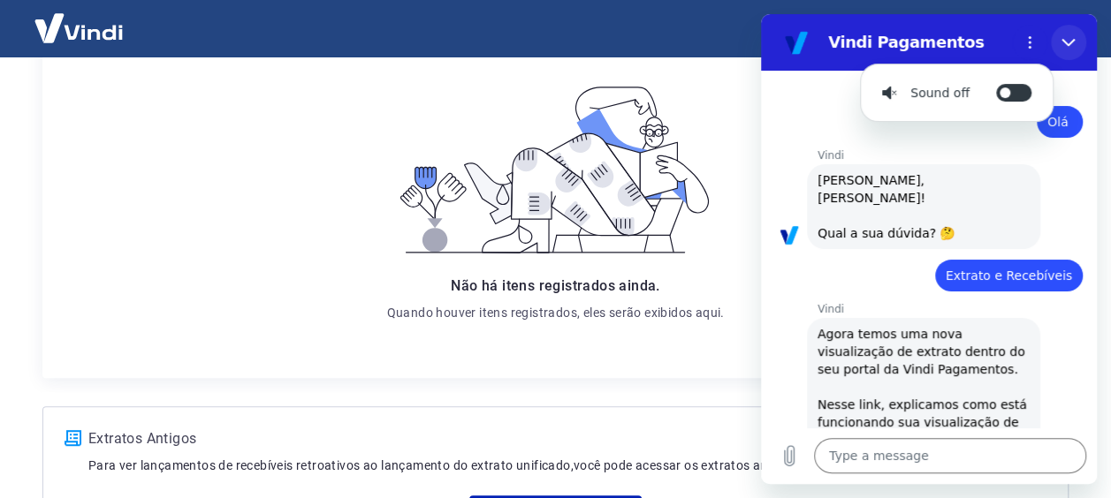
click at [1056, 36] on button "Close" at bounding box center [1068, 42] width 35 height 35
type textarea "x"
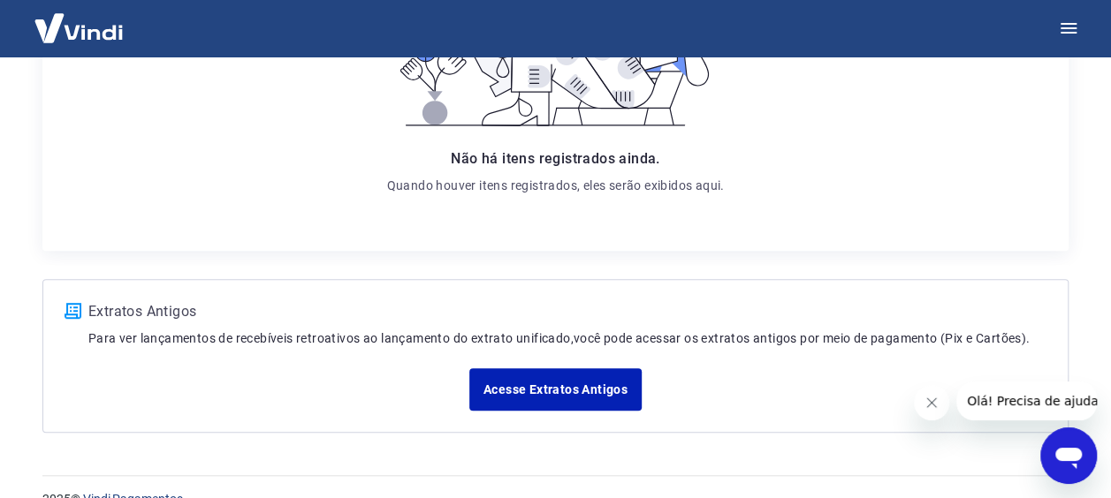
scroll to position [424, 0]
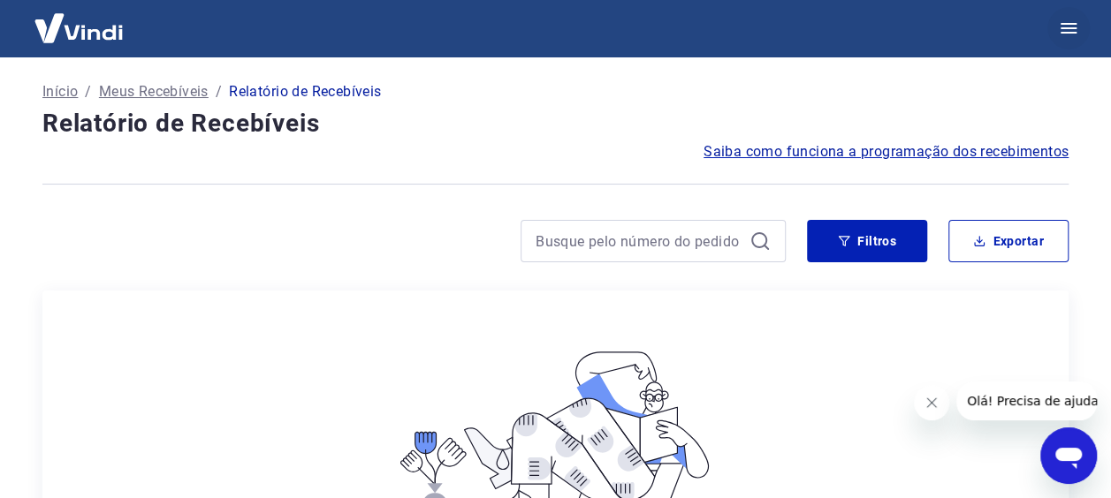
click at [1080, 33] on button "button" at bounding box center [1068, 28] width 42 height 42
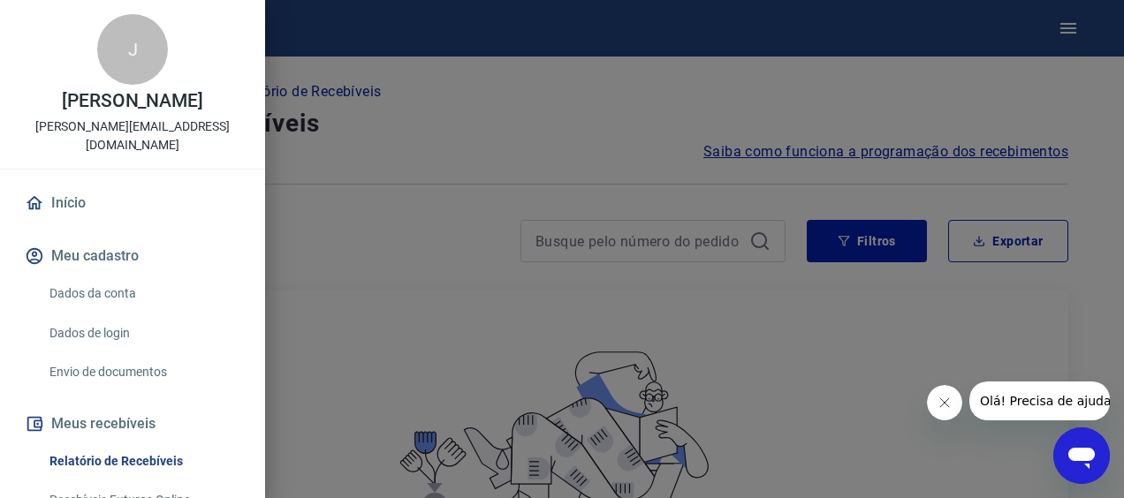
click at [163, 289] on link "Dados da conta" at bounding box center [143, 294] width 202 height 36
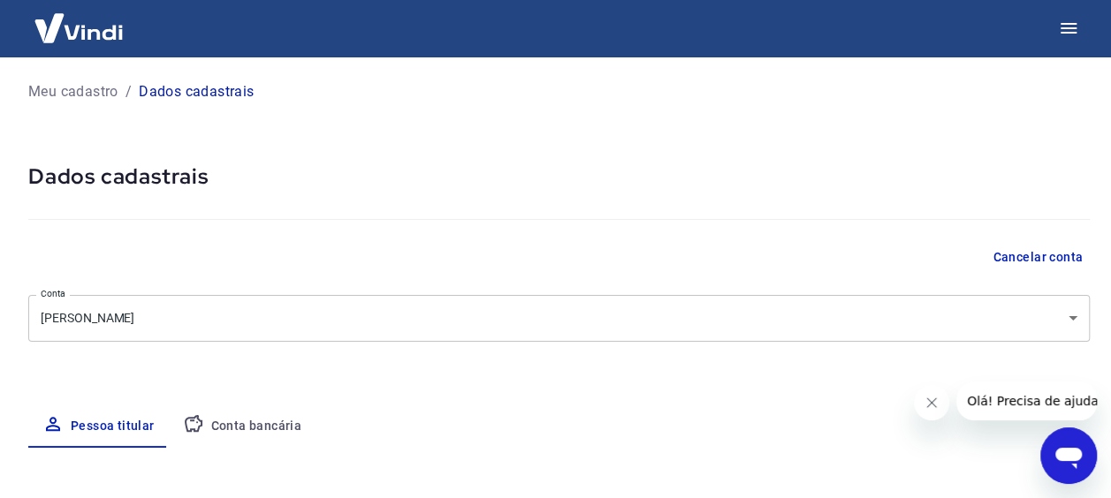
select select "RS"
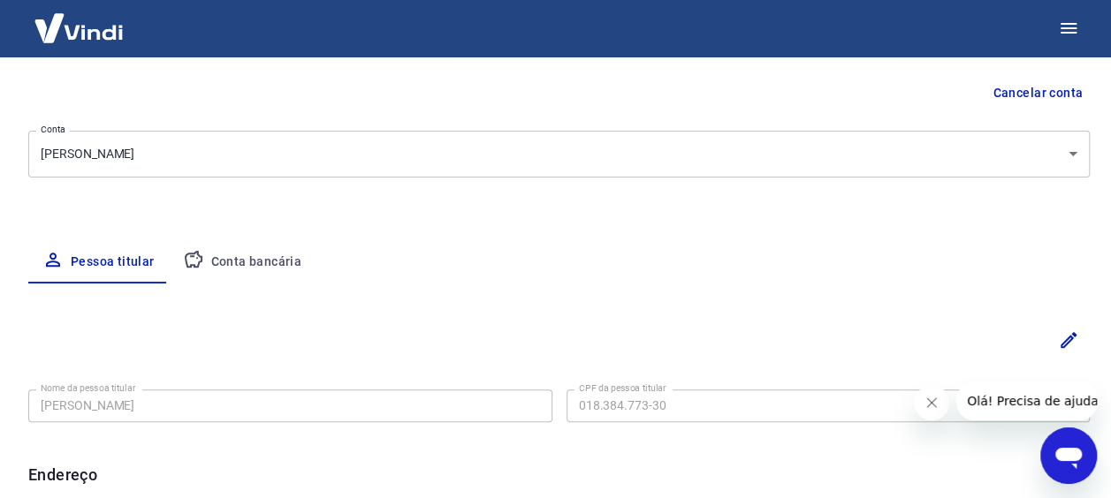
scroll to position [265, 0]
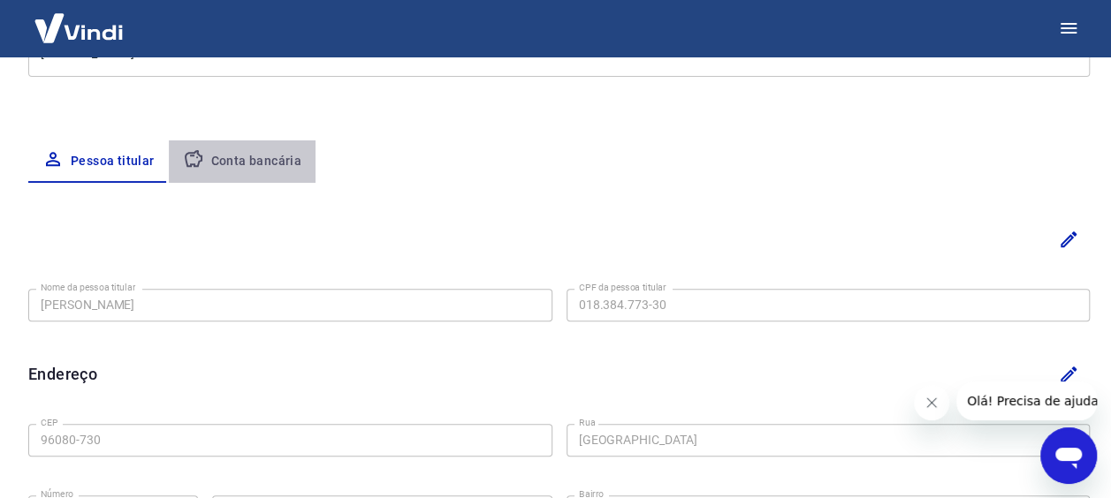
click at [253, 168] on button "Conta bancária" at bounding box center [243, 162] width 148 height 42
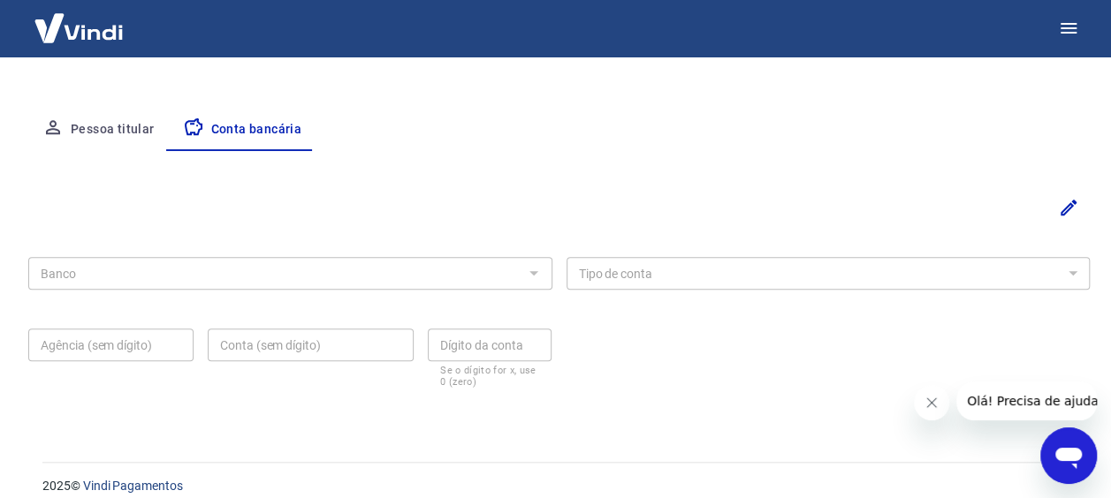
scroll to position [315, 0]
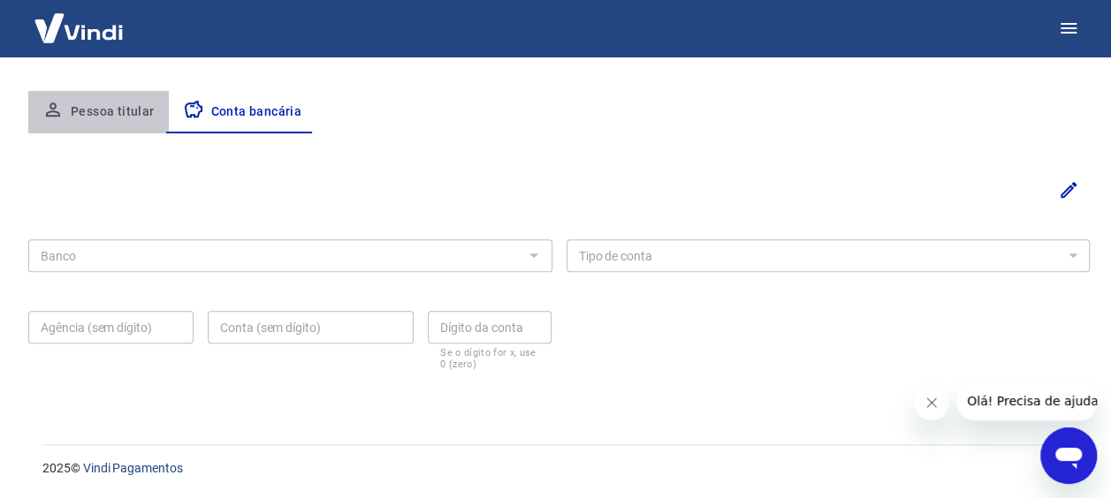
click at [140, 104] on button "Pessoa titular" at bounding box center [98, 112] width 141 height 42
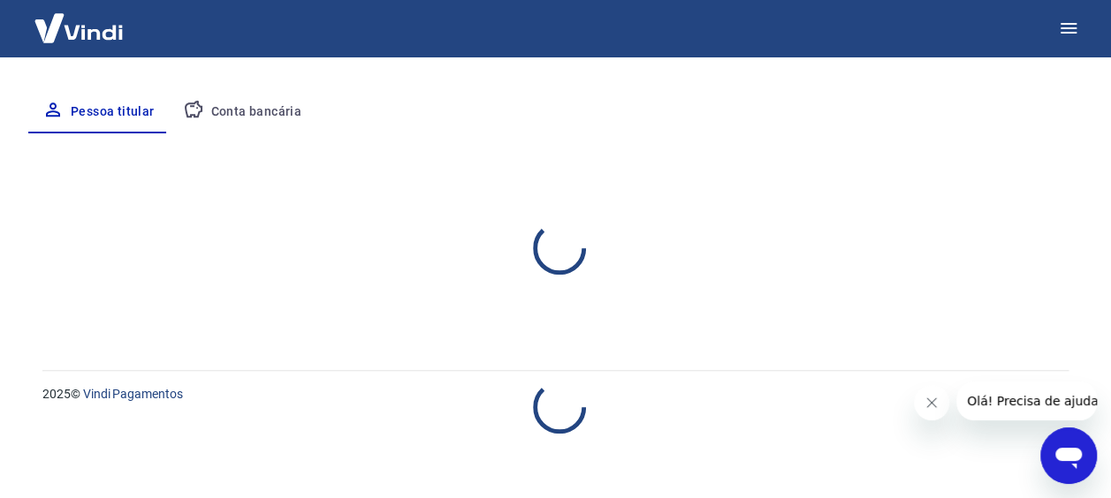
select select "RS"
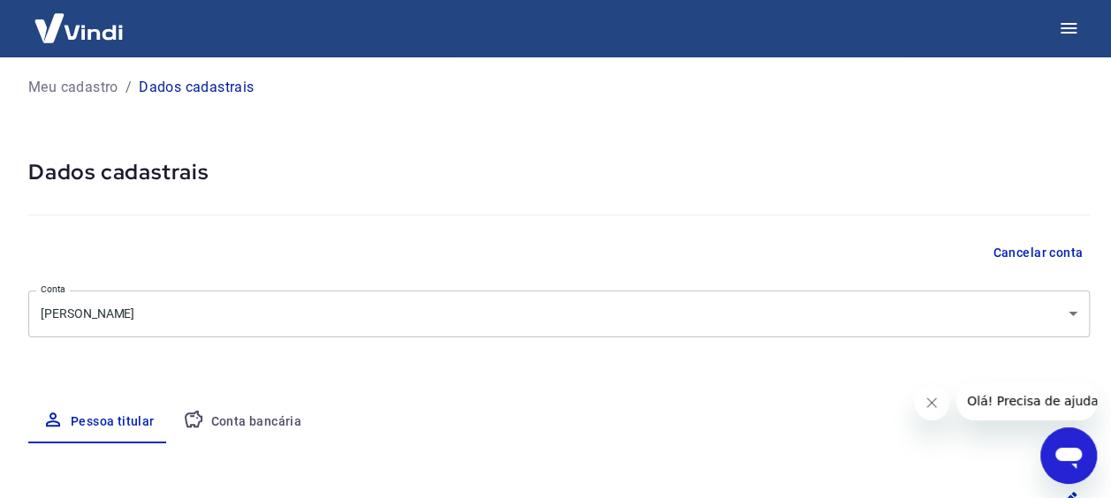
scroll to position [0, 0]
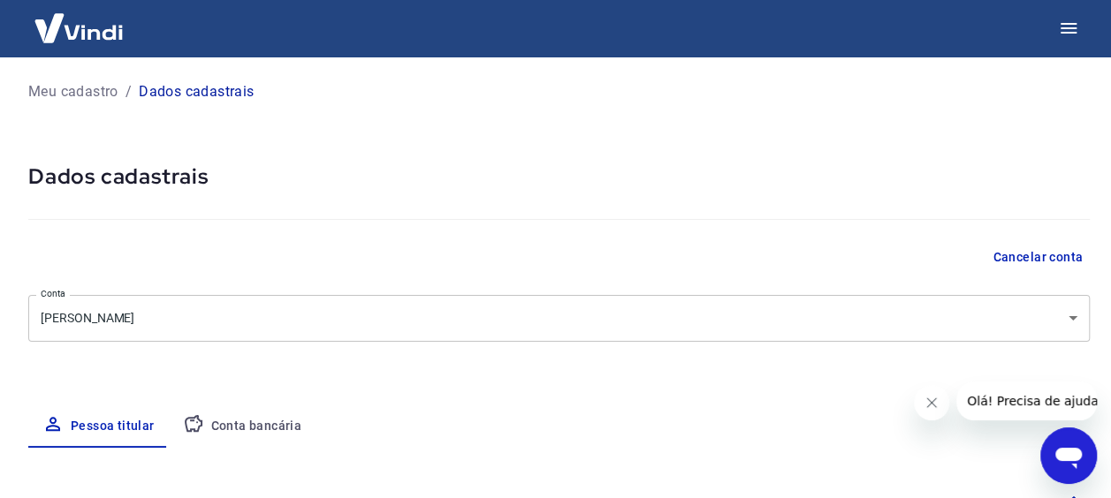
click at [104, 50] on img at bounding box center [78, 28] width 115 height 54
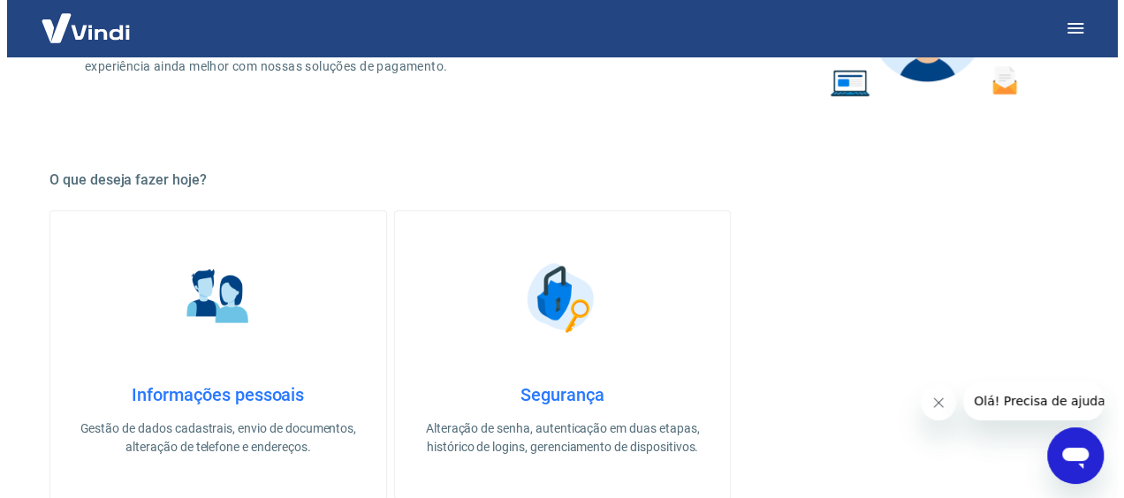
scroll to position [442, 0]
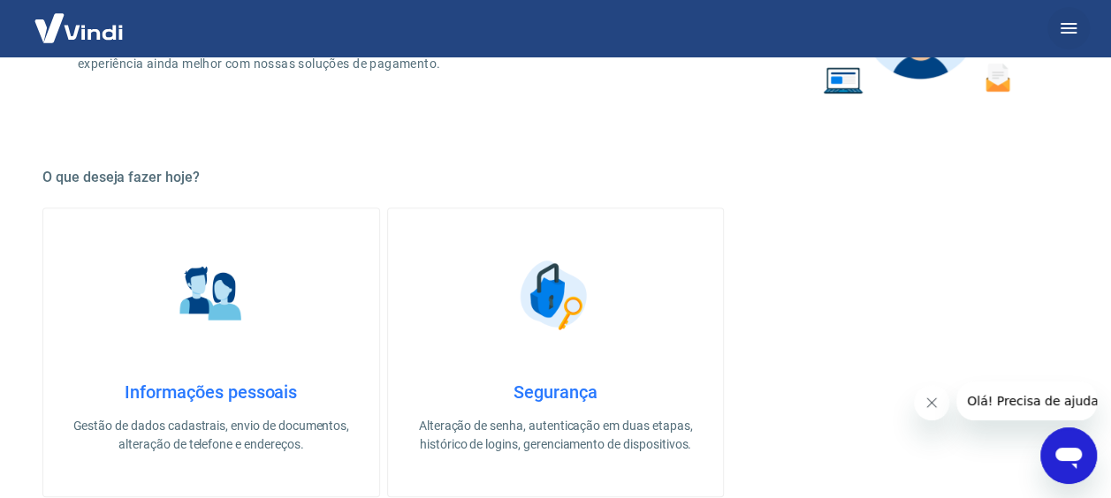
click at [1053, 25] on button "button" at bounding box center [1068, 28] width 42 height 42
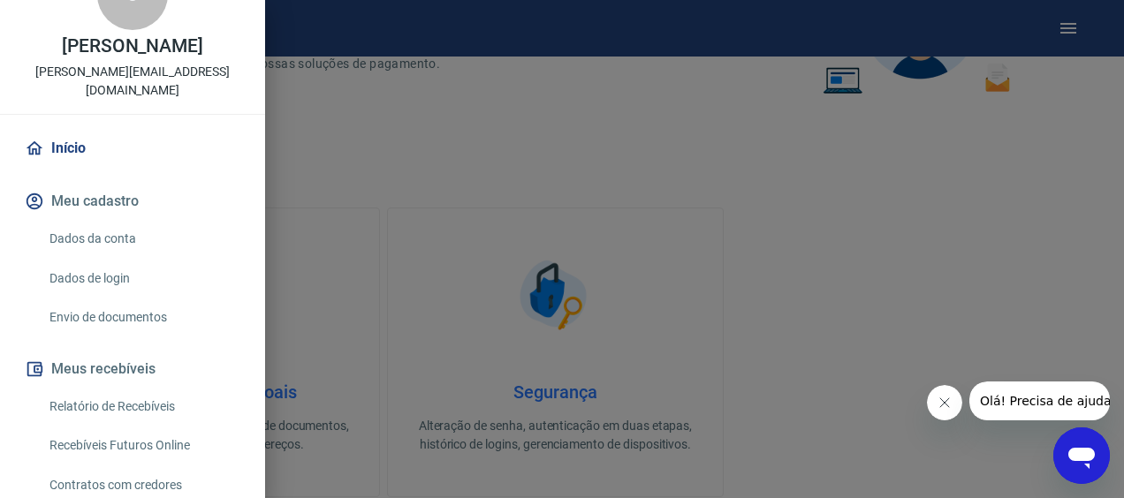
scroll to position [239, 0]
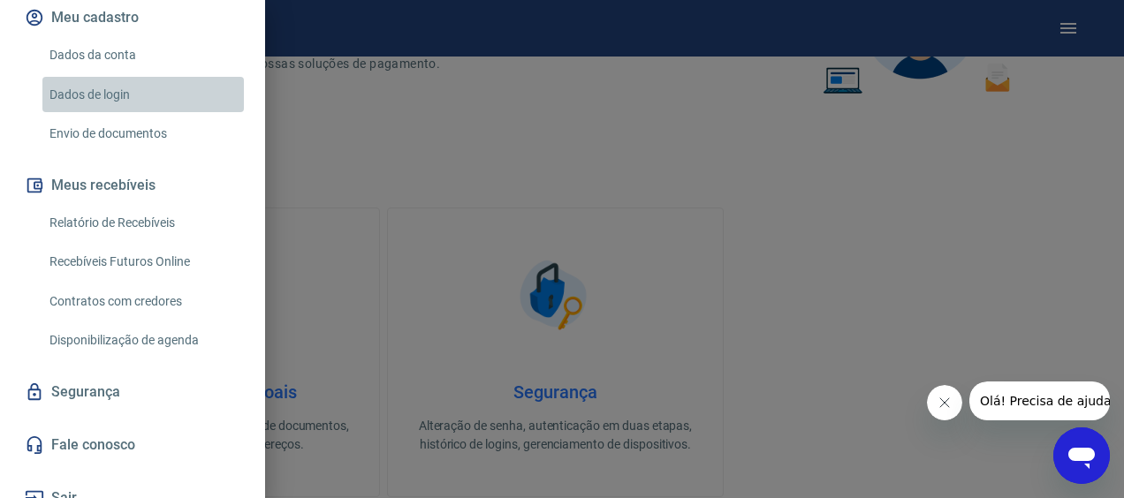
click at [159, 77] on link "Dados de login" at bounding box center [143, 95] width 202 height 36
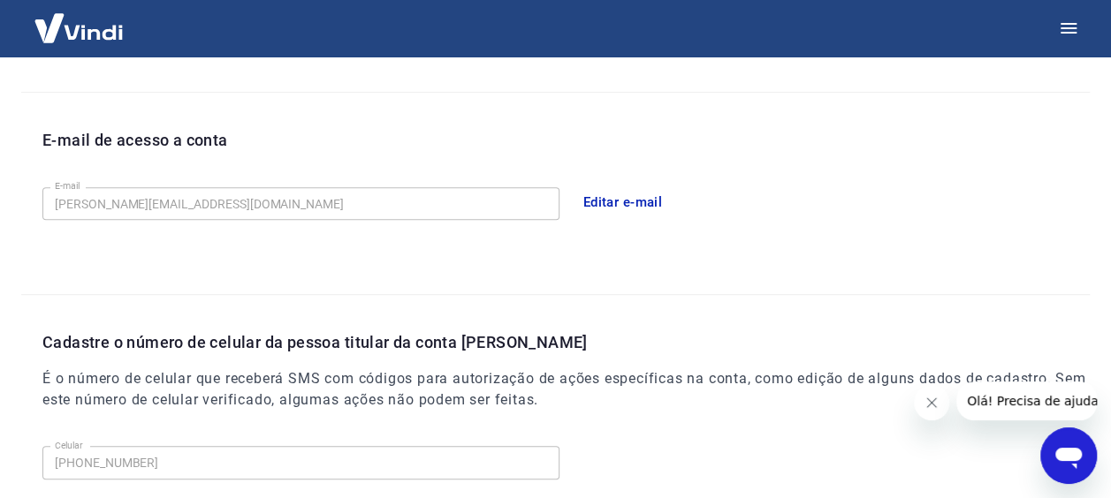
click at [56, 35] on img at bounding box center [78, 28] width 115 height 54
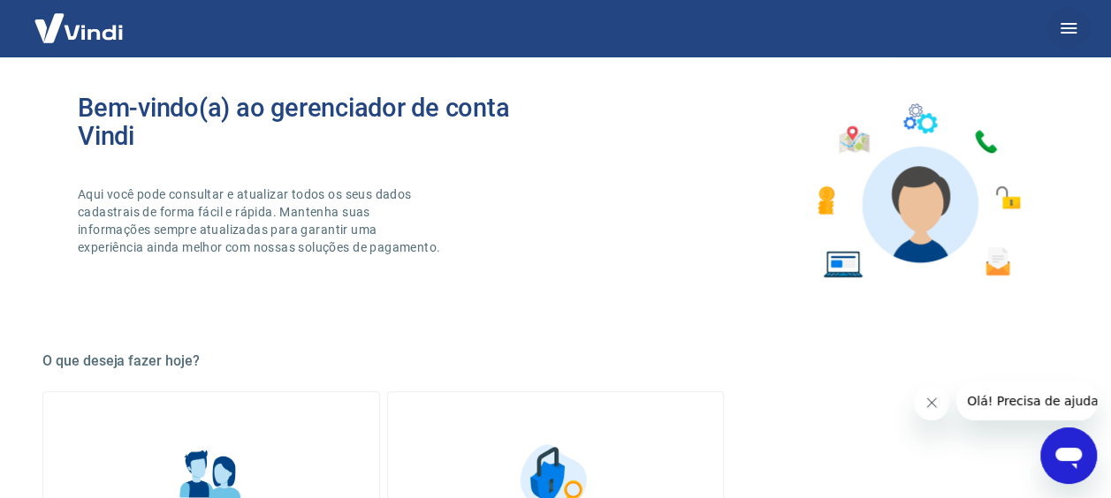
click at [1078, 30] on button "button" at bounding box center [1068, 28] width 42 height 42
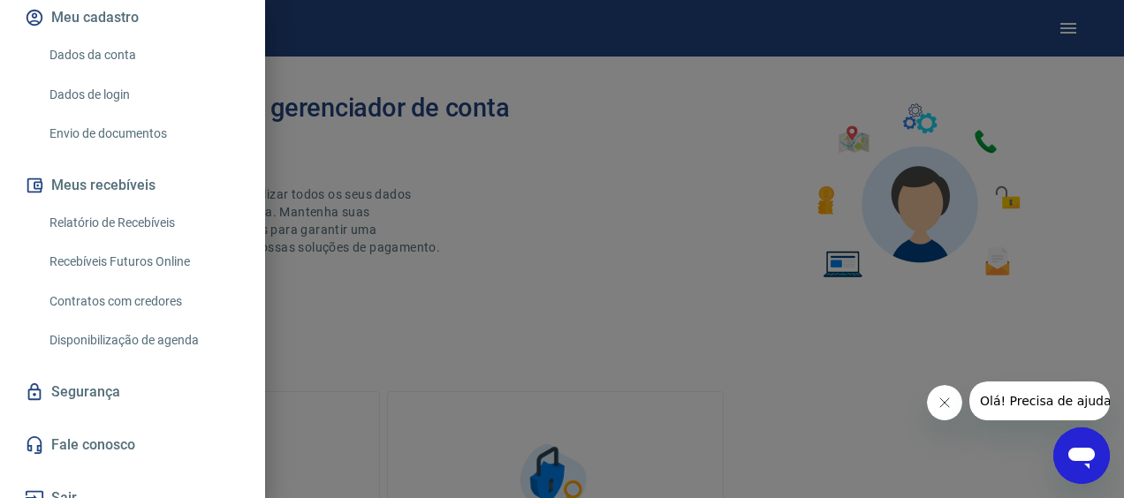
scroll to position [258, 0]
click at [108, 479] on button "Sair" at bounding box center [132, 498] width 223 height 39
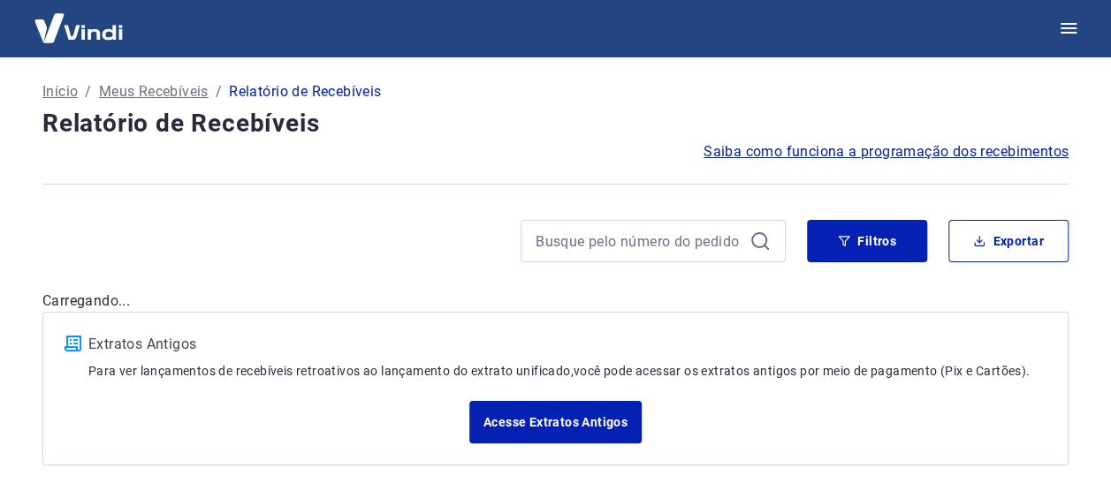
click at [556, 124] on h4 "Relatório de Recebíveis" at bounding box center [555, 123] width 1026 height 35
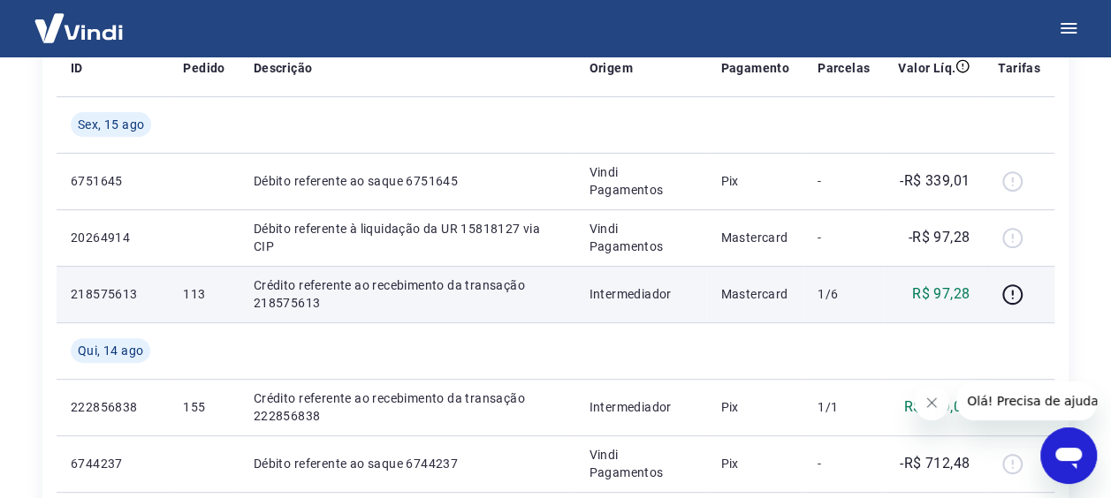
scroll to position [177, 0]
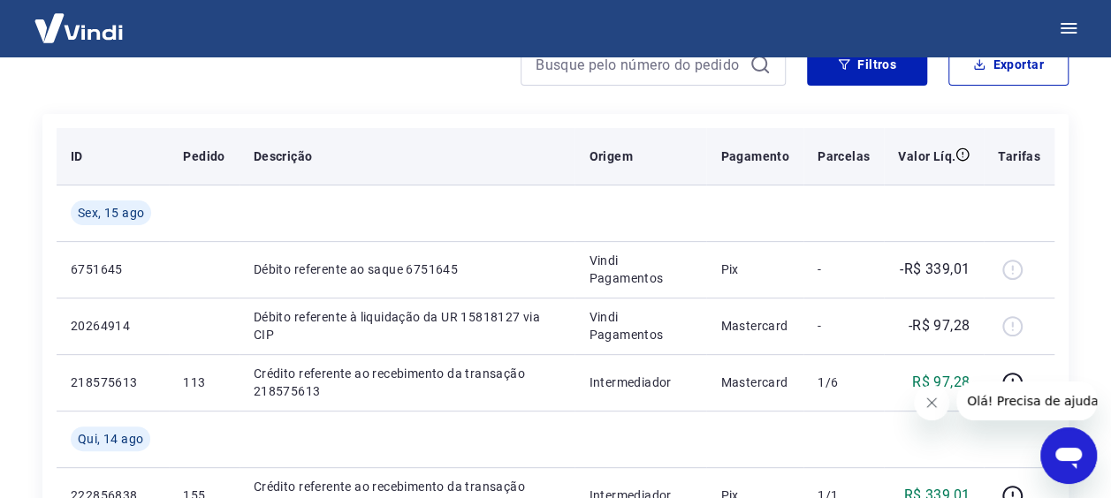
click at [703, 148] on th "Origem" at bounding box center [640, 156] width 132 height 57
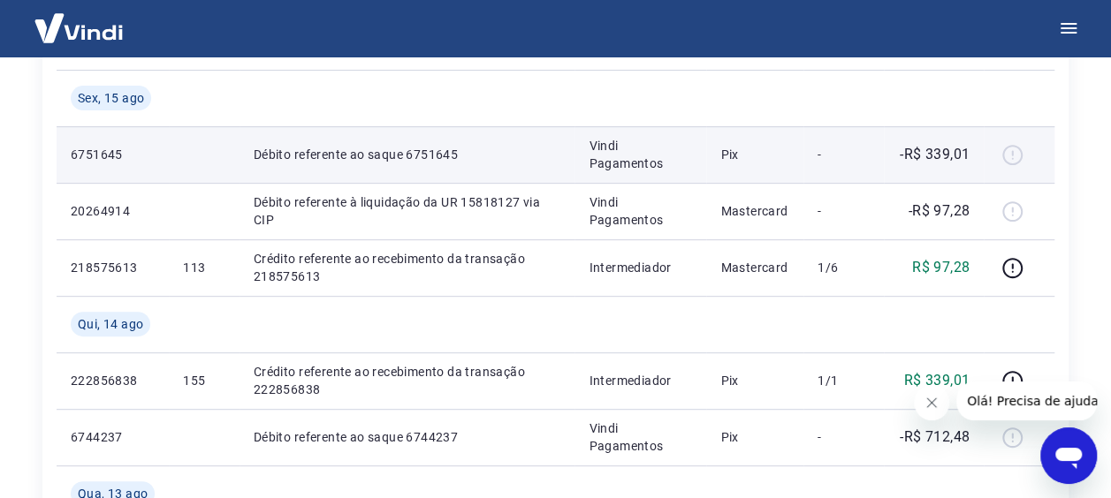
scroll to position [265, 0]
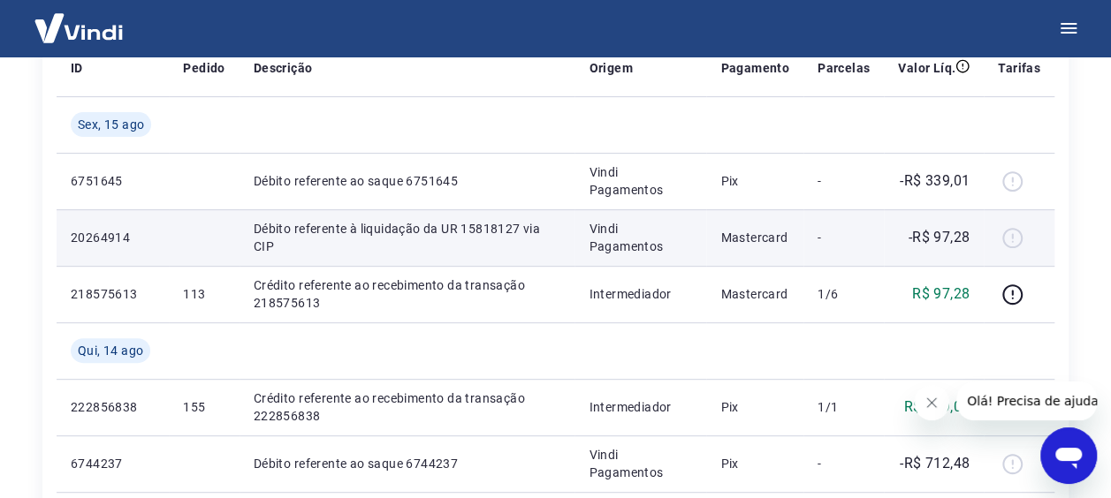
click at [1008, 238] on div at bounding box center [1019, 238] width 42 height 28
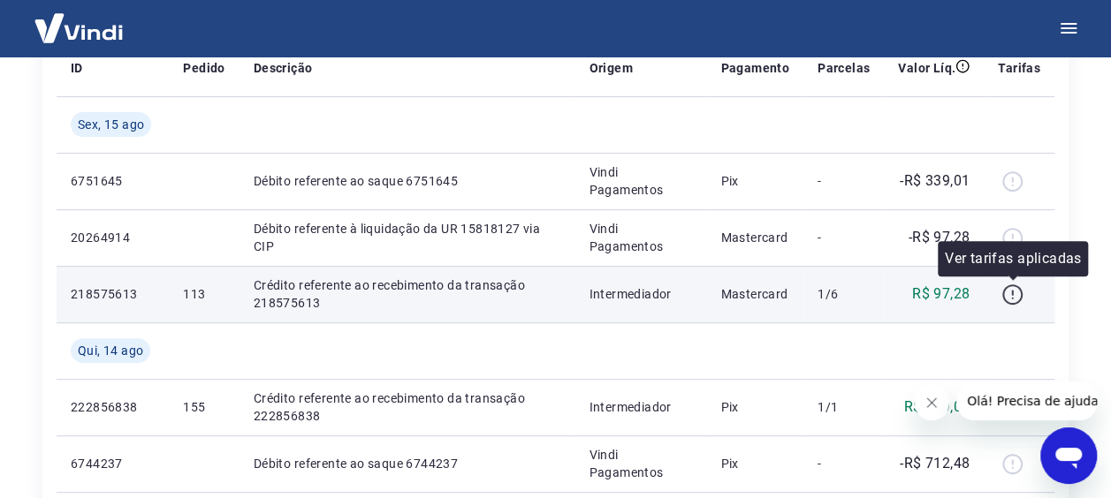
click at [1013, 302] on icon "button" at bounding box center [1012, 295] width 22 height 22
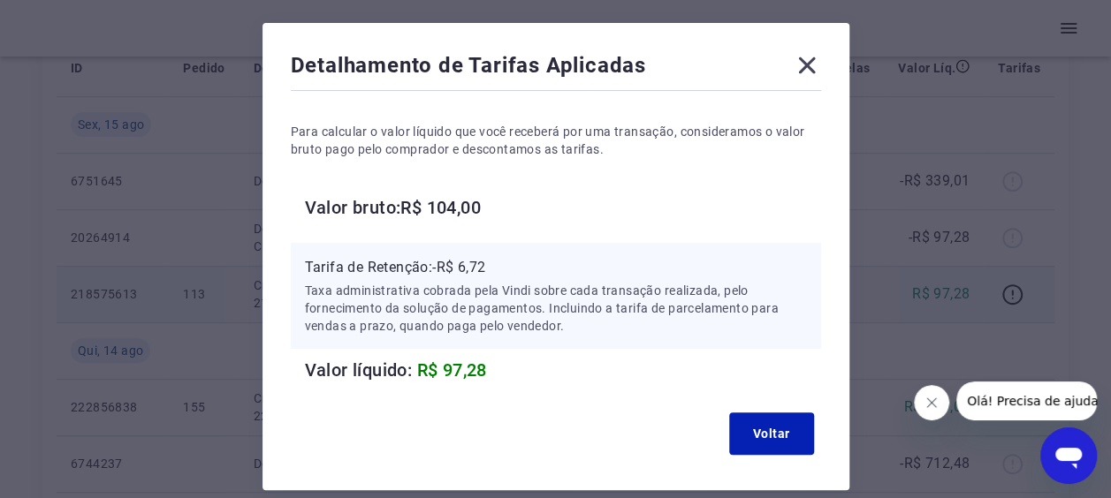
scroll to position [88, 0]
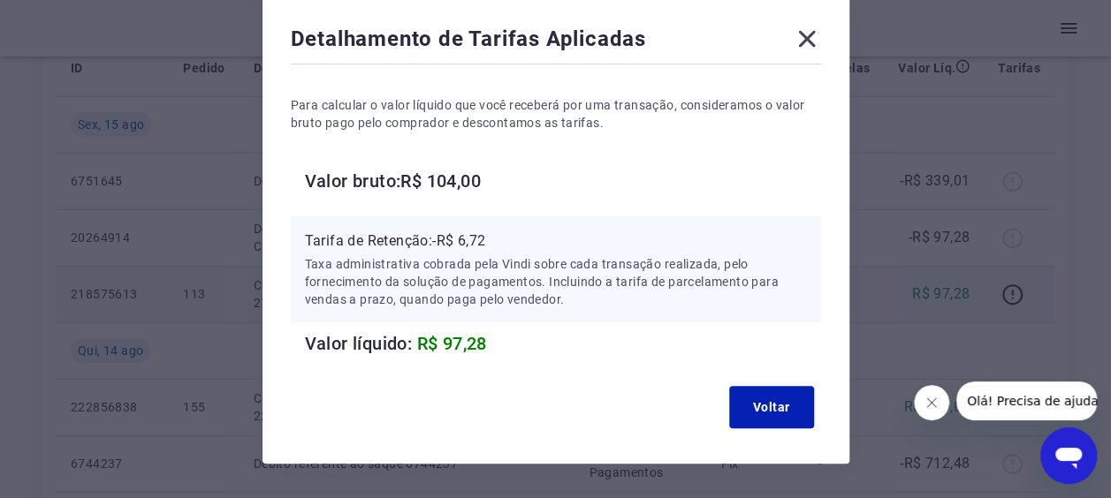
click at [808, 48] on icon at bounding box center [807, 39] width 28 height 28
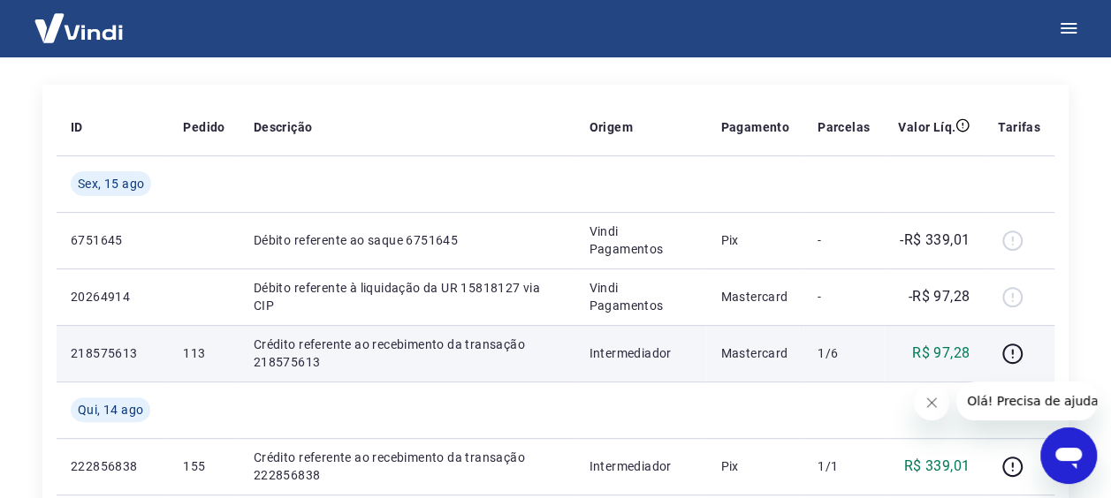
scroll to position [177, 0]
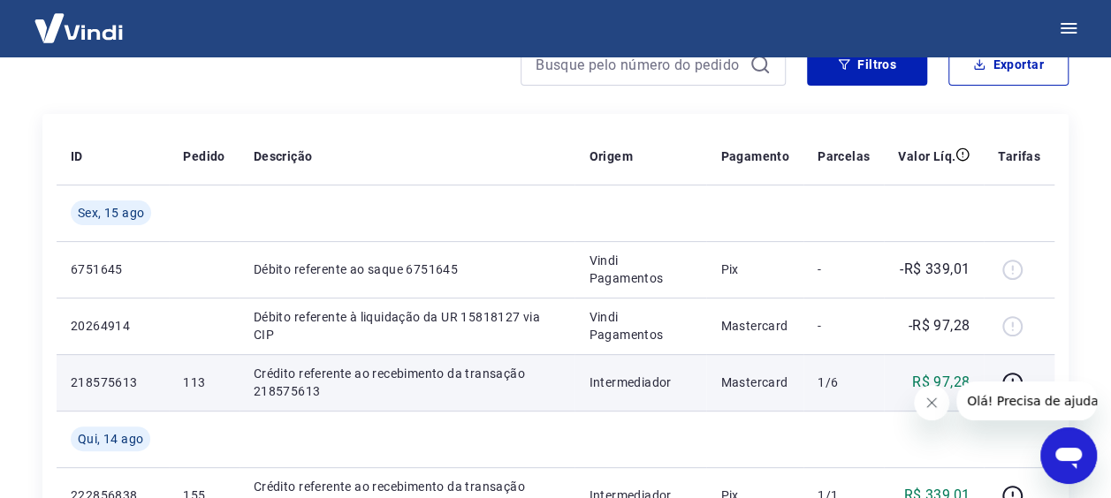
click at [953, 405] on div at bounding box center [1005, 401] width 183 height 39
click at [924, 407] on button "Close message from company" at bounding box center [931, 402] width 35 height 35
